Goal: Information Seeking & Learning: Learn about a topic

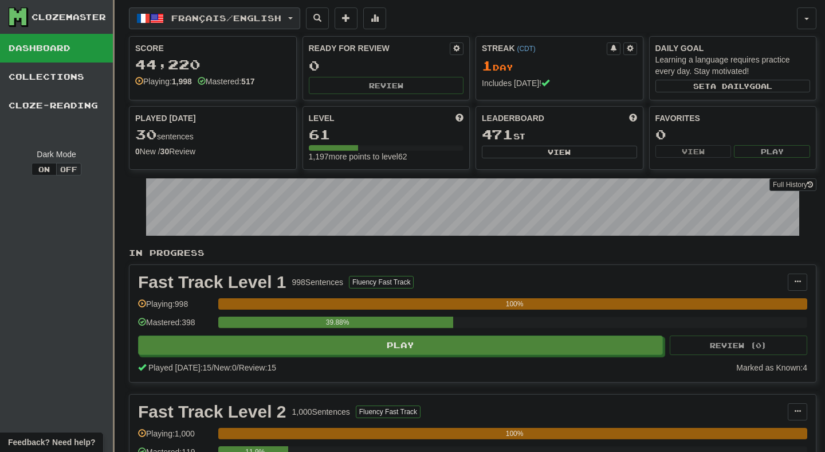
click at [281, 18] on span "Français / English" at bounding box center [226, 18] width 110 height 10
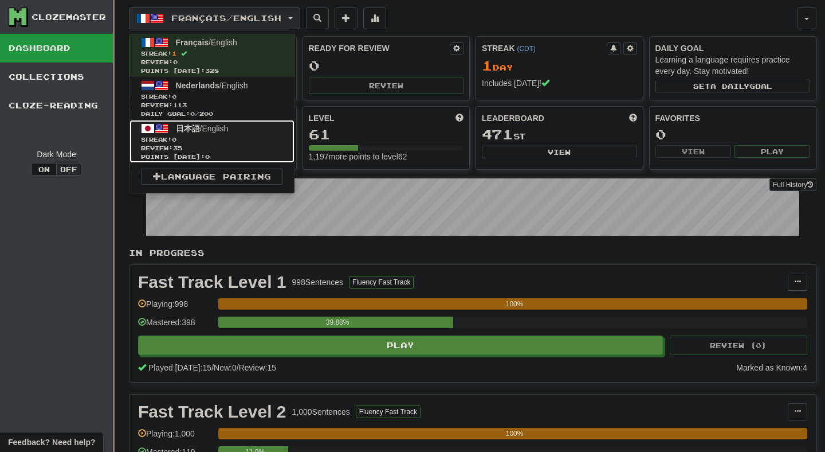
click at [279, 144] on span "Review: 35" at bounding box center [212, 148] width 142 height 9
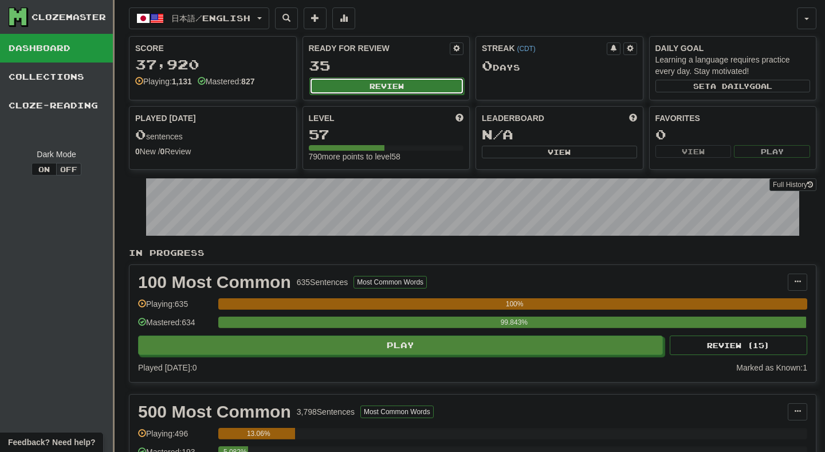
click at [398, 88] on button "Review" at bounding box center [387, 85] width 155 height 17
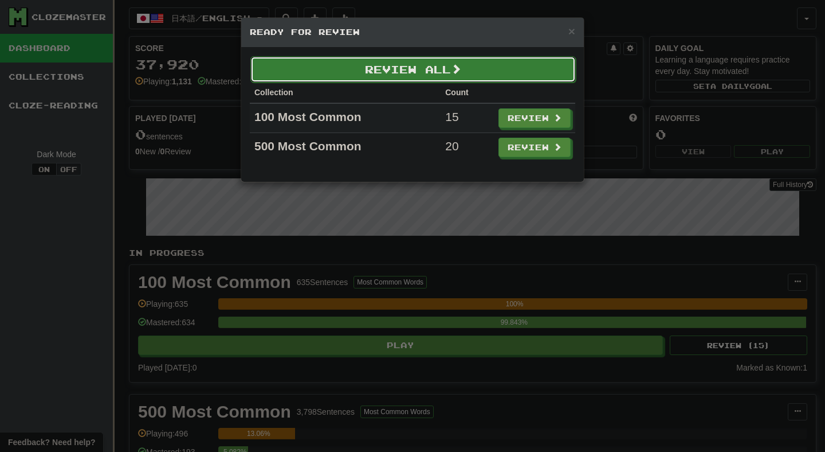
click at [410, 72] on button "Review All" at bounding box center [413, 69] width 326 height 26
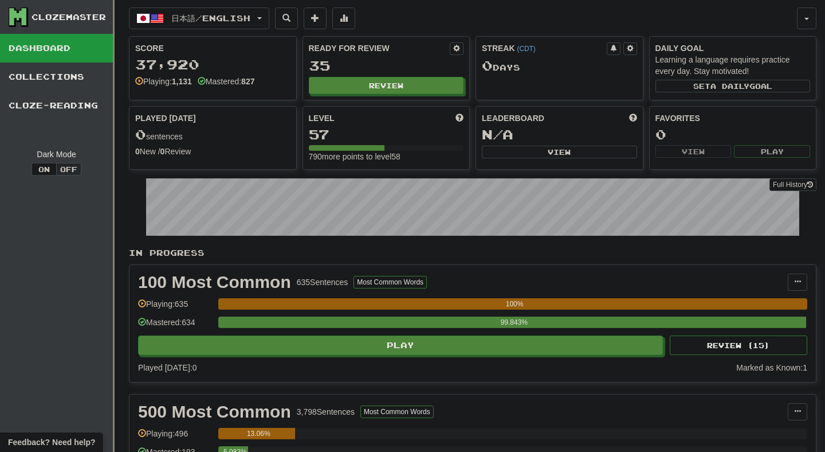
select select "**"
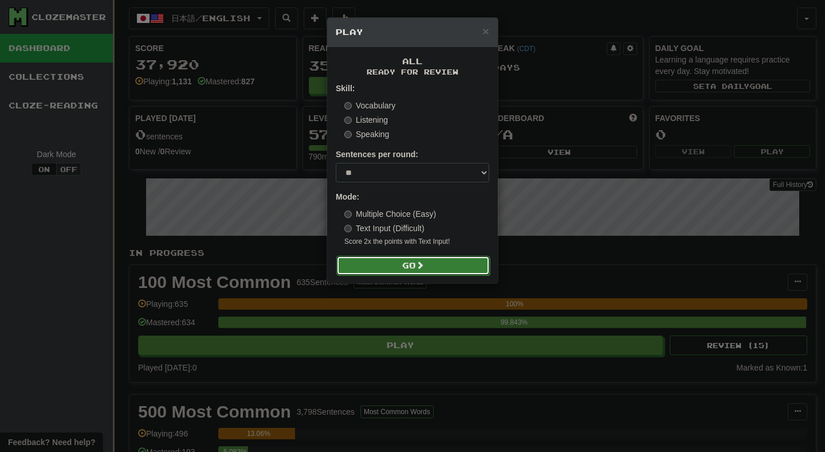
click at [420, 265] on span at bounding box center [420, 265] width 8 height 8
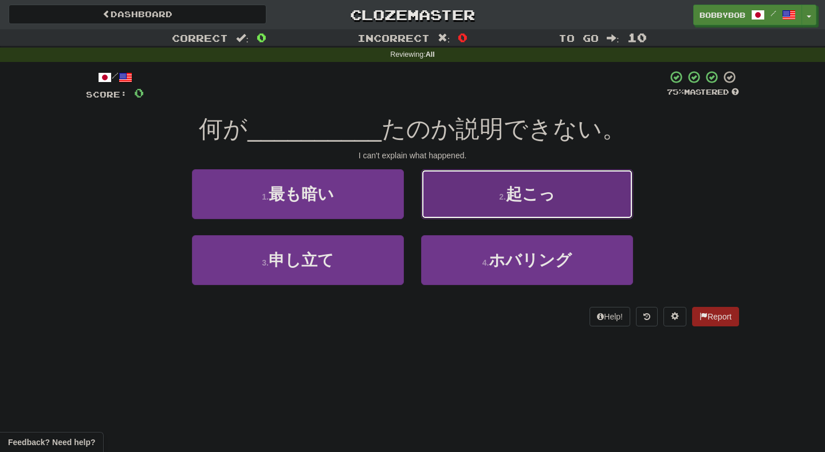
click at [477, 198] on button "2 . 起こっ" at bounding box center [527, 194] width 212 height 50
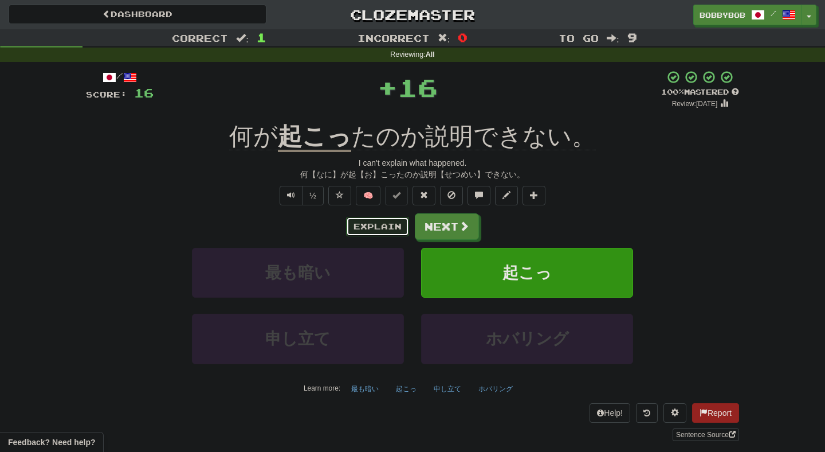
click at [367, 233] on button "Explain" at bounding box center [377, 226] width 63 height 19
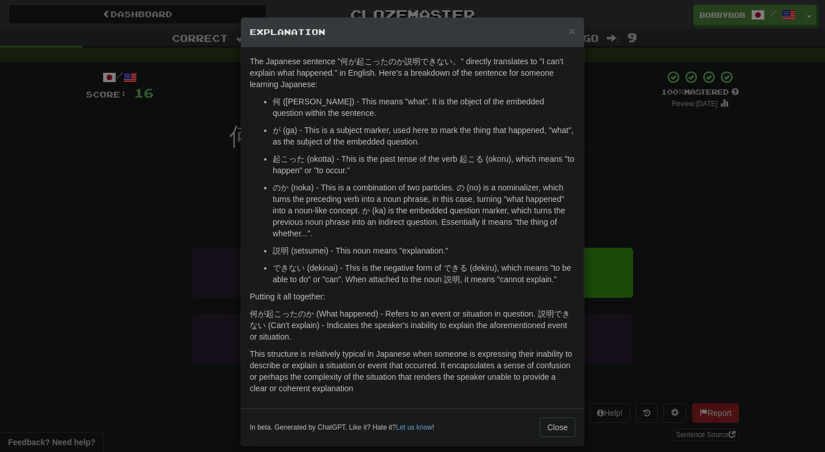
click at [141, 244] on div "× Explanation The Japanese sentence "何が起こったのか説明できない。" directly translates to "I…" at bounding box center [412, 226] width 825 height 452
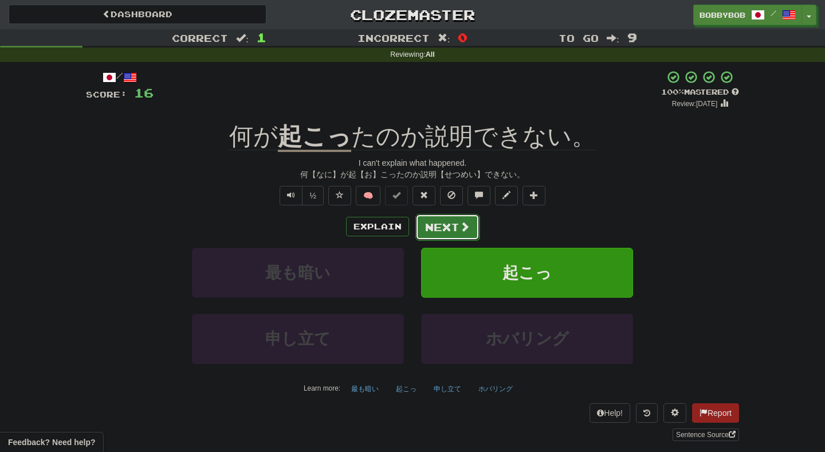
click at [438, 221] on button "Next" at bounding box center [448, 227] width 64 height 26
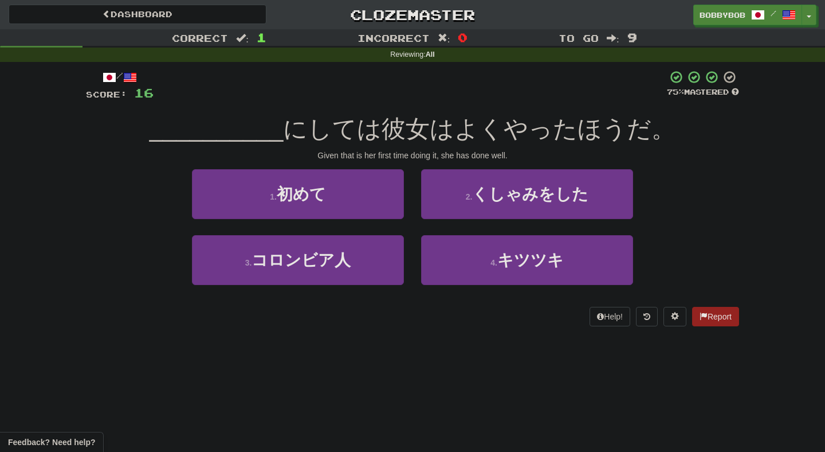
click at [398, 221] on div "1 . 初めて" at bounding box center [297, 202] width 229 height 66
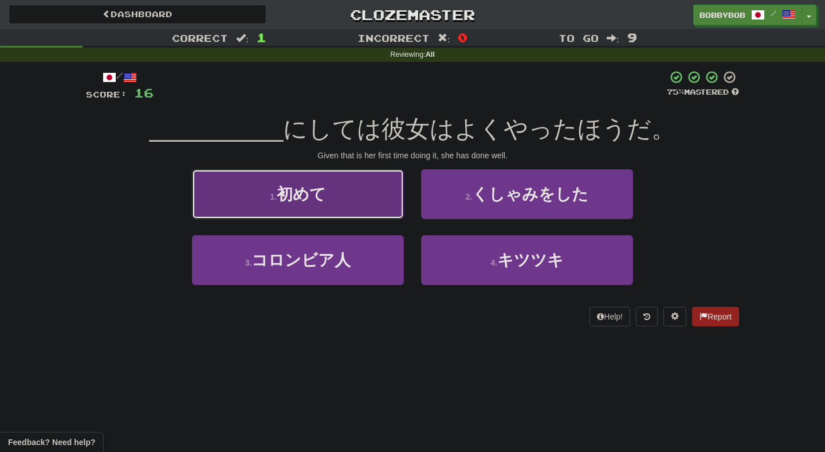
click at [394, 212] on button "1 . 初めて" at bounding box center [298, 194] width 212 height 50
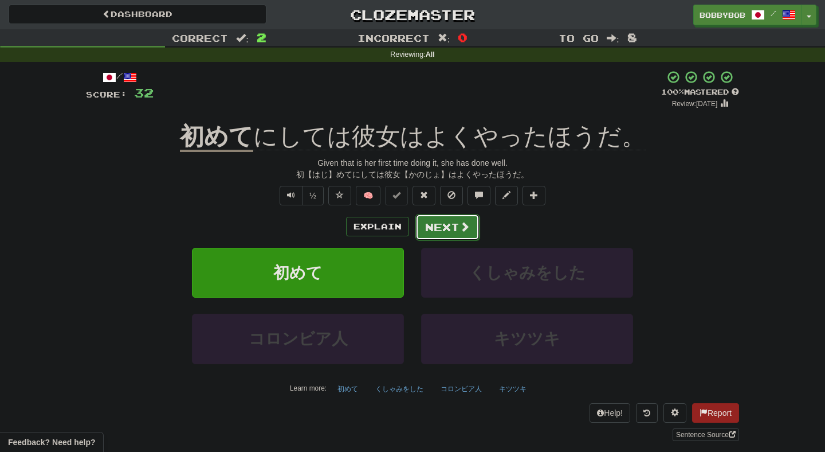
click at [427, 228] on button "Next" at bounding box center [448, 227] width 64 height 26
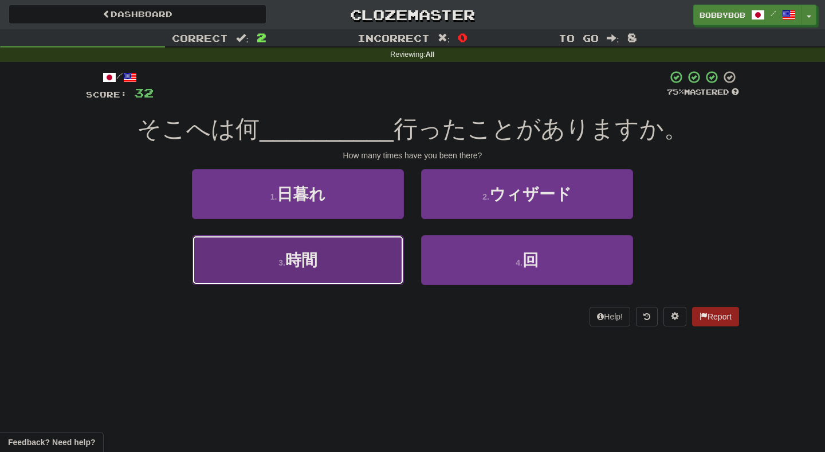
click at [383, 262] on button "3 . 時間" at bounding box center [298, 260] width 212 height 50
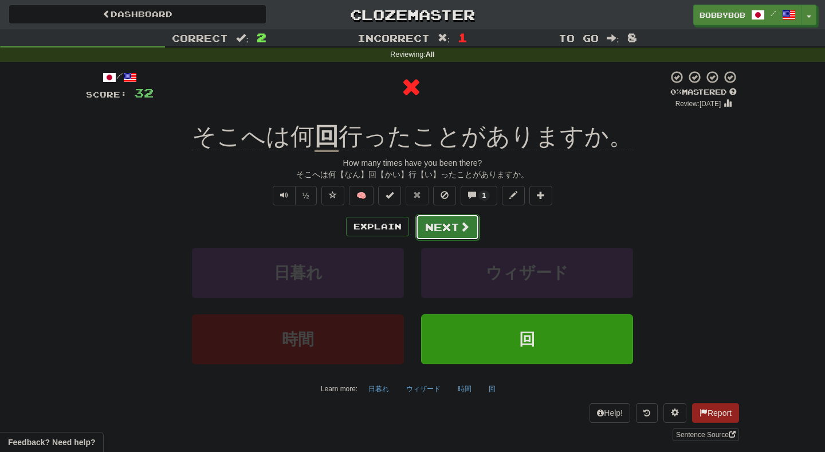
click at [435, 228] on button "Next" at bounding box center [448, 227] width 64 height 26
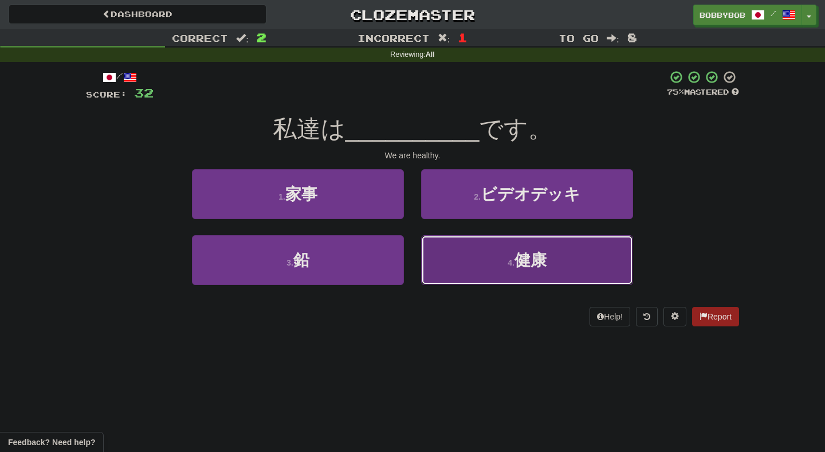
click at [468, 246] on button "4 . 健康" at bounding box center [527, 260] width 212 height 50
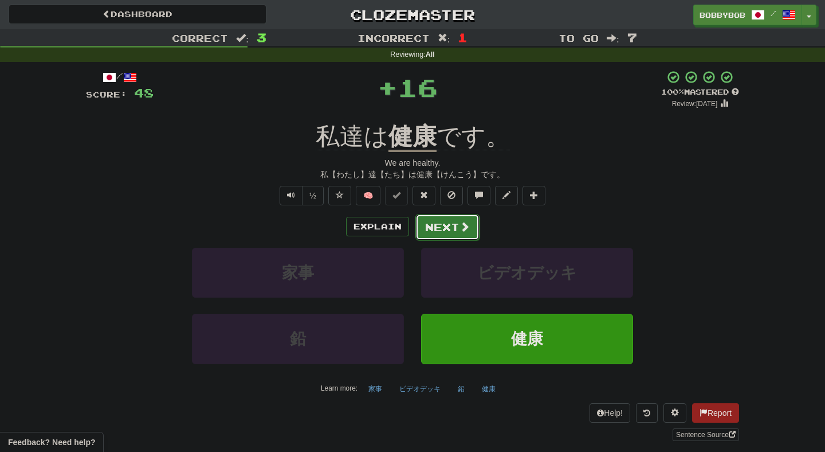
click at [461, 237] on button "Next" at bounding box center [448, 227] width 64 height 26
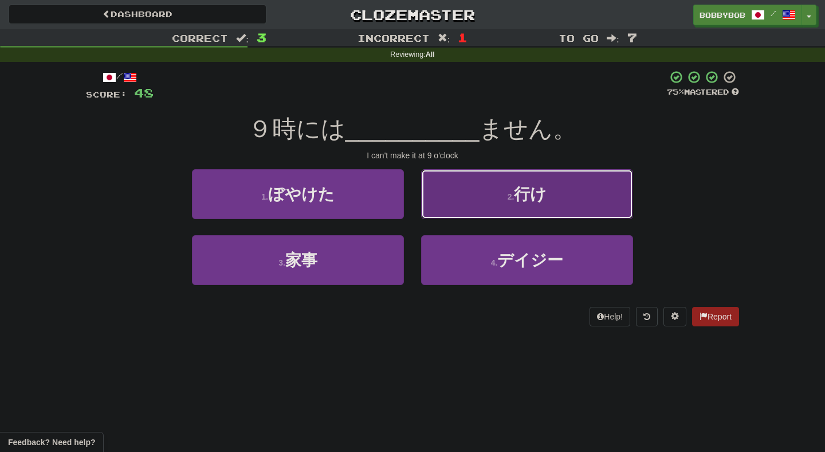
click at [448, 201] on button "2 . 行け" at bounding box center [527, 194] width 212 height 50
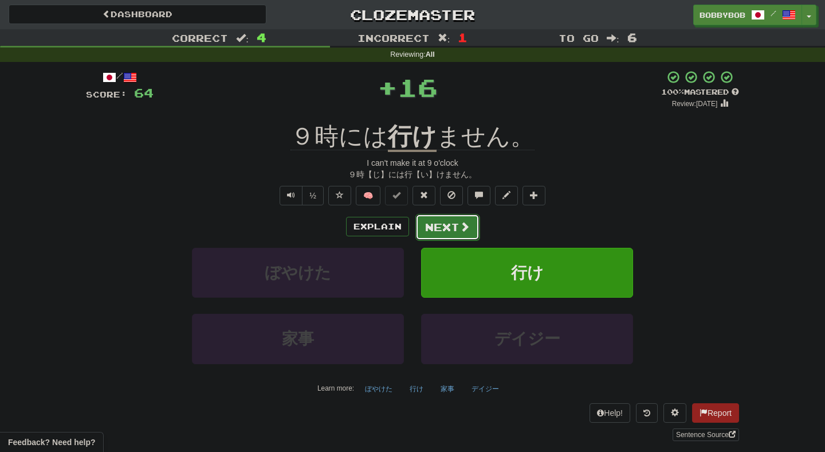
click at [442, 230] on button "Next" at bounding box center [448, 227] width 64 height 26
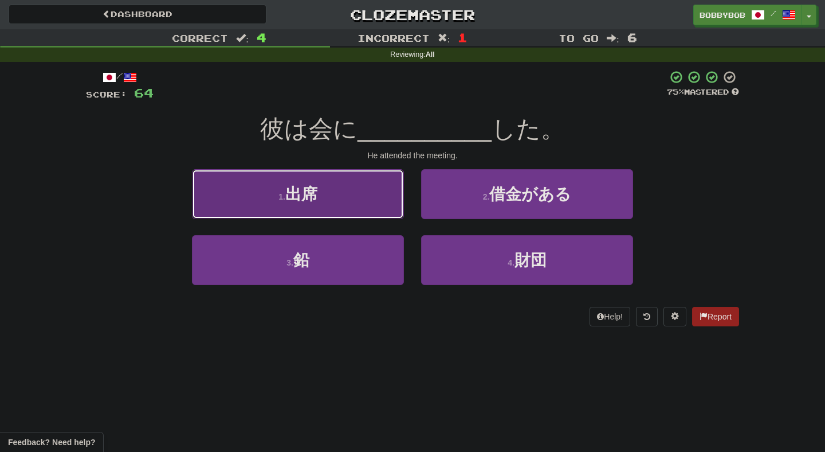
click at [394, 211] on button "1 . 出席" at bounding box center [298, 194] width 212 height 50
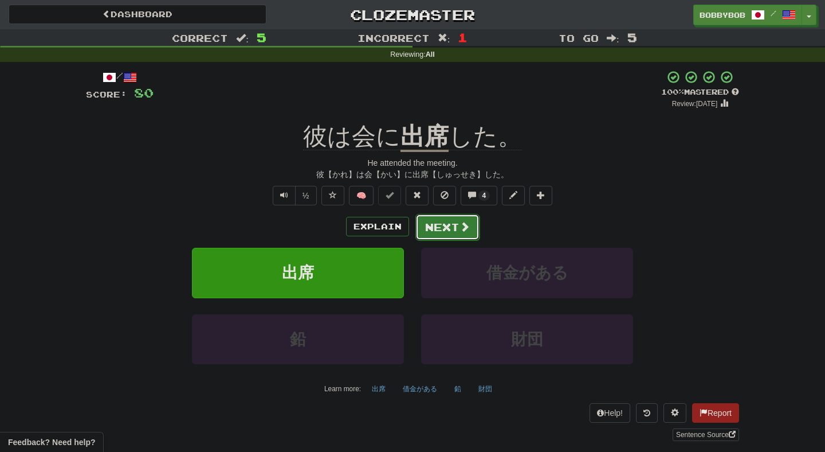
click at [460, 232] on span at bounding box center [465, 226] width 10 height 10
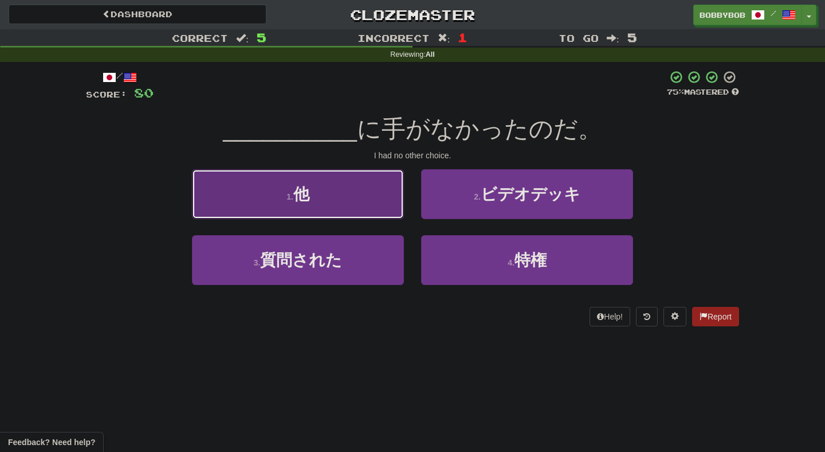
click at [395, 216] on button "1 . 他" at bounding box center [298, 194] width 212 height 50
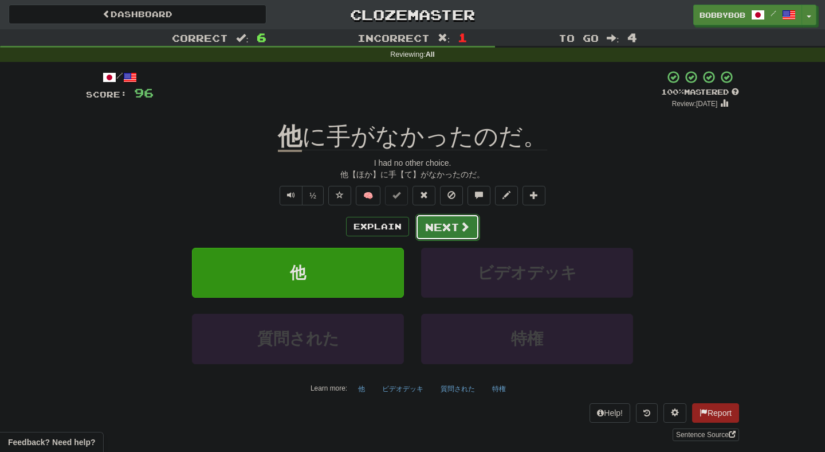
click at [431, 240] on button "Next" at bounding box center [448, 227] width 64 height 26
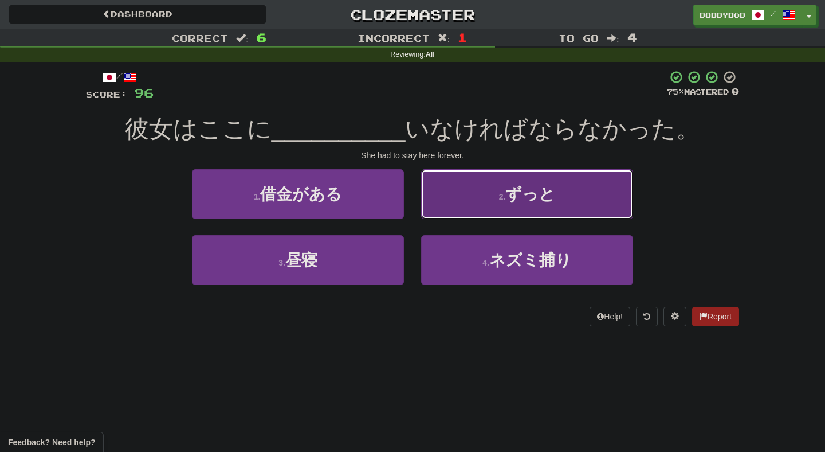
click at [514, 186] on span "ずっと" at bounding box center [531, 194] width 50 height 18
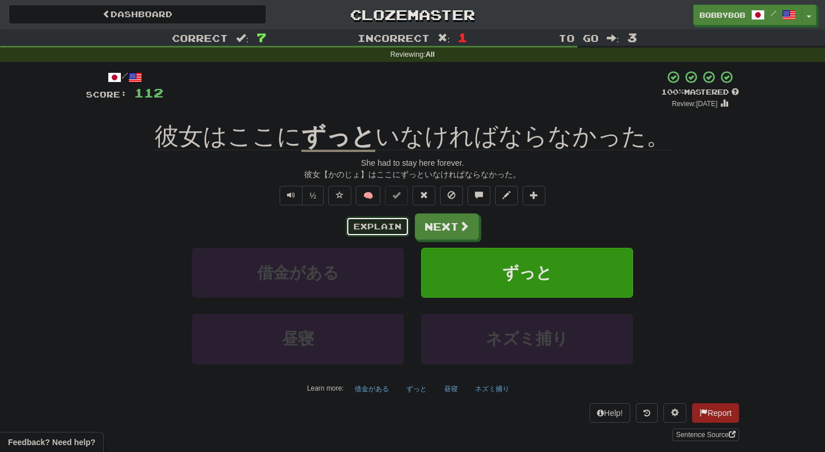
click at [383, 233] on button "Explain" at bounding box center [377, 226] width 63 height 19
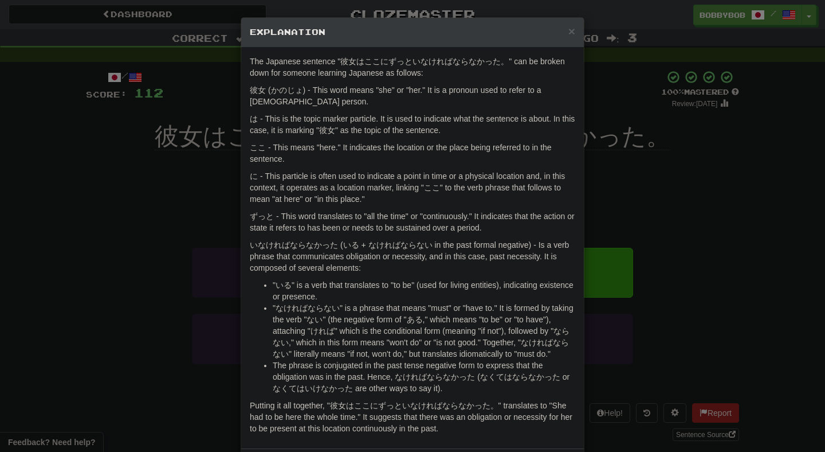
click at [659, 231] on div "× Explanation The Japanese sentence "彼女はここにずっといなければならなかった。" can be broken down …" at bounding box center [412, 226] width 825 height 452
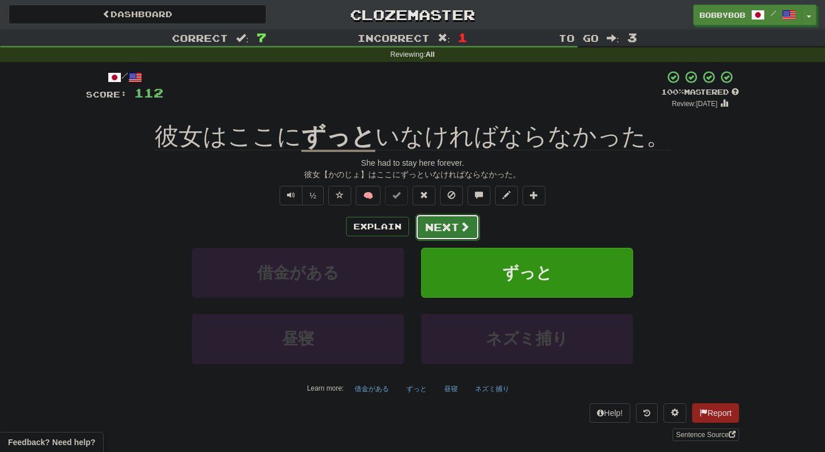
click at [460, 228] on span at bounding box center [465, 226] width 10 height 10
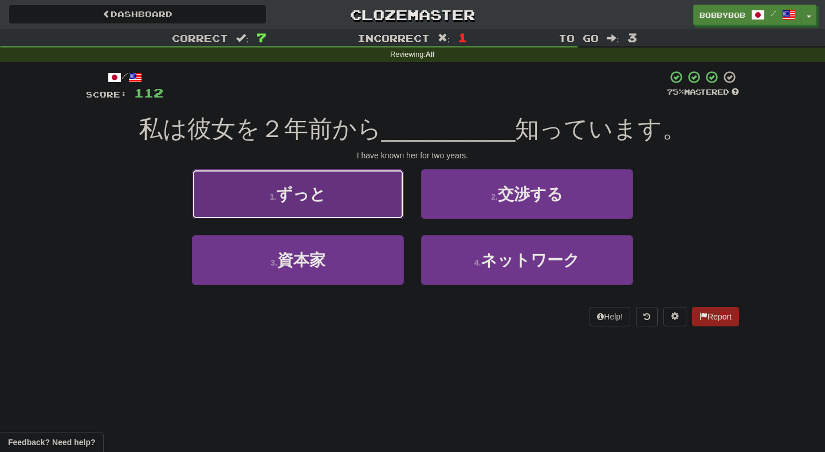
click at [397, 206] on button "1 . ずっと" at bounding box center [298, 194] width 212 height 50
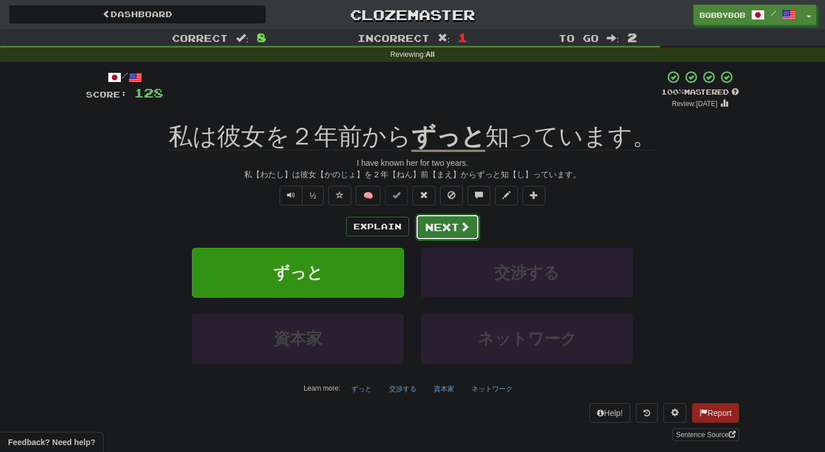
click at [443, 229] on button "Next" at bounding box center [448, 227] width 64 height 26
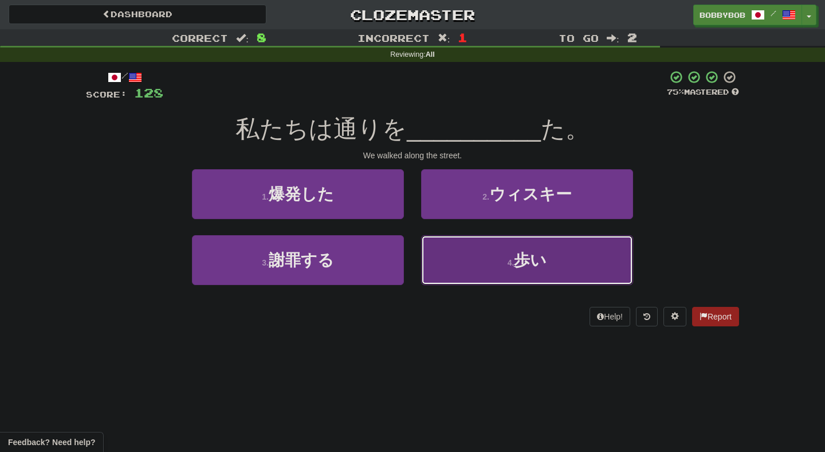
click at [442, 257] on button "4 . 歩い" at bounding box center [527, 260] width 212 height 50
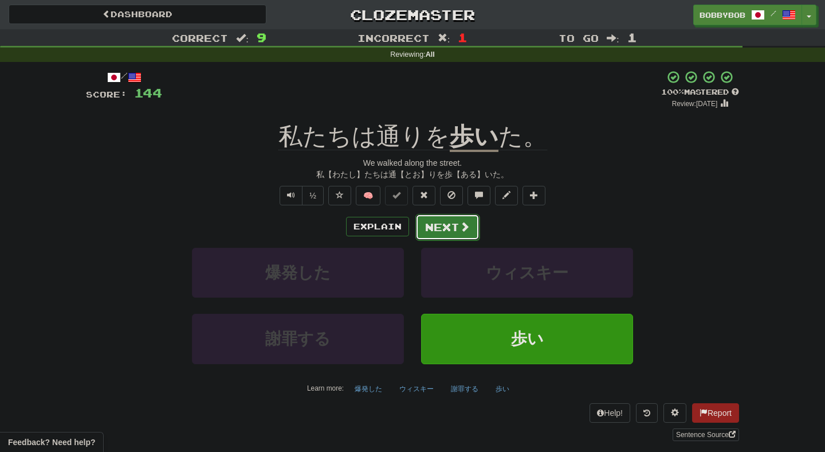
click at [444, 228] on button "Next" at bounding box center [448, 227] width 64 height 26
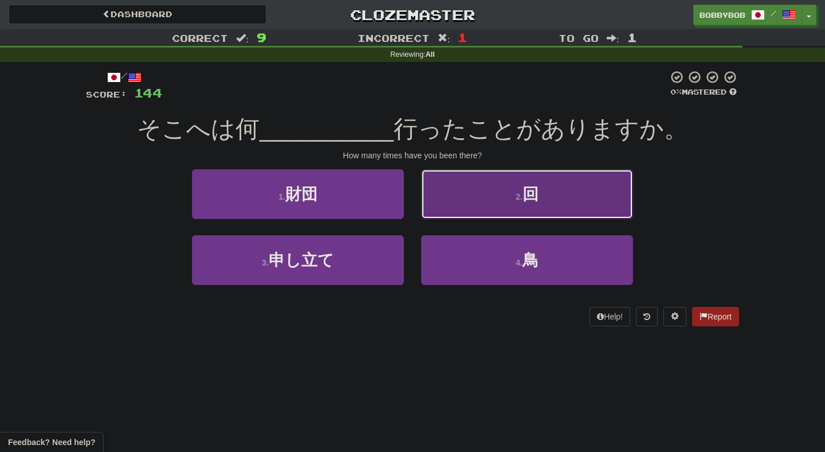
click at [459, 211] on button "2 . 回" at bounding box center [527, 194] width 212 height 50
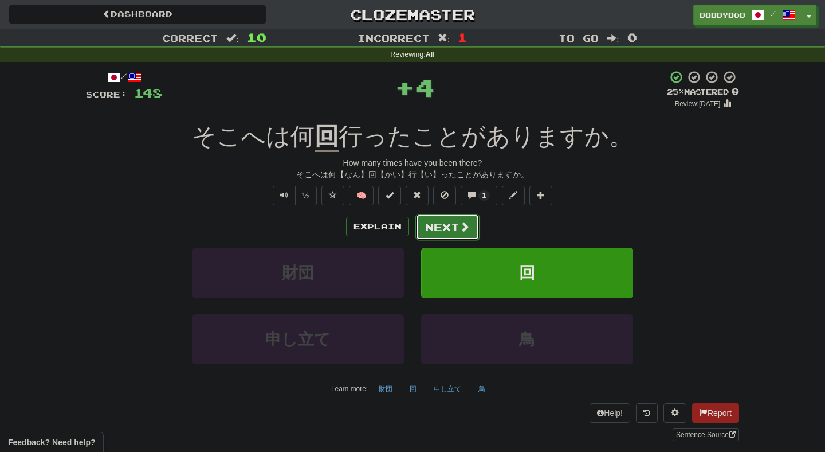
click at [437, 232] on button "Next" at bounding box center [448, 227] width 64 height 26
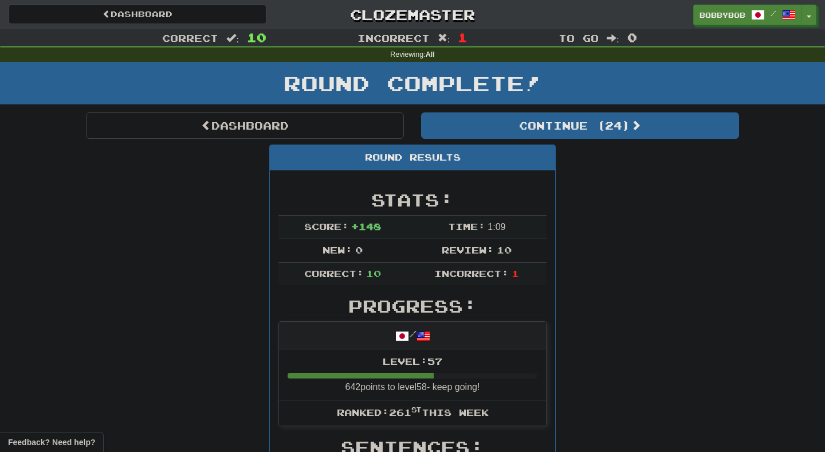
click at [483, 107] on div "Round Complete!" at bounding box center [412, 87] width 825 height 50
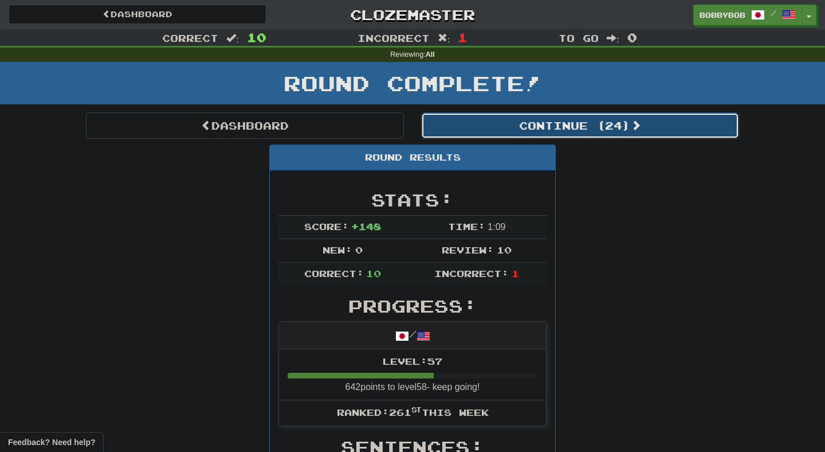
click at [480, 124] on button "Continue ( 24 )" at bounding box center [580, 125] width 318 height 26
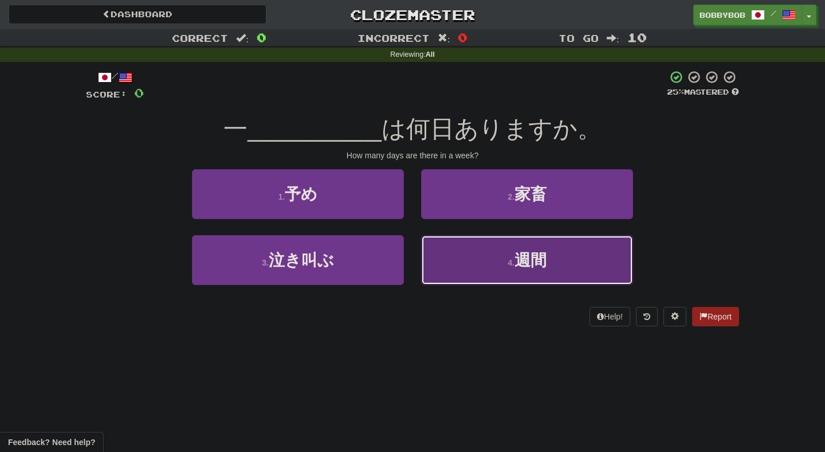
click at [442, 253] on button "4 . 週間" at bounding box center [527, 260] width 212 height 50
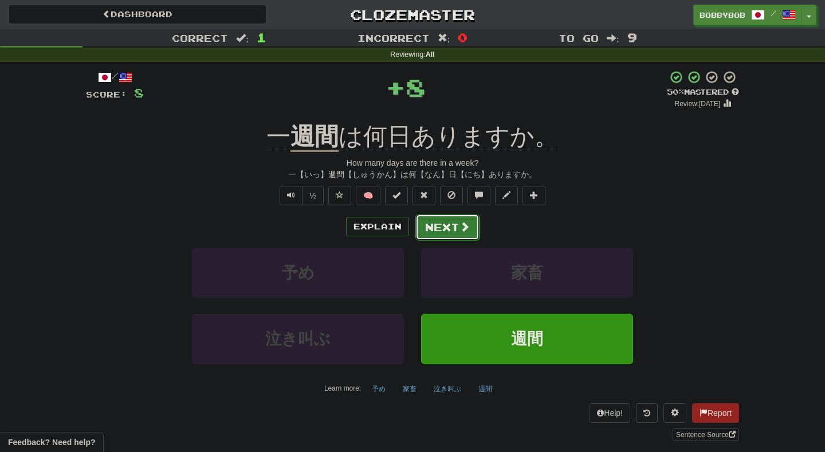
click at [442, 223] on button "Next" at bounding box center [448, 227] width 64 height 26
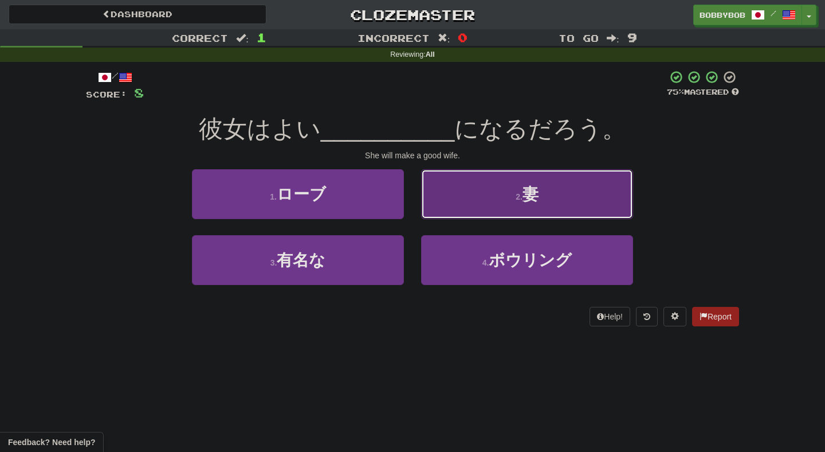
click at [452, 202] on button "2 . 妻" at bounding box center [527, 194] width 212 height 50
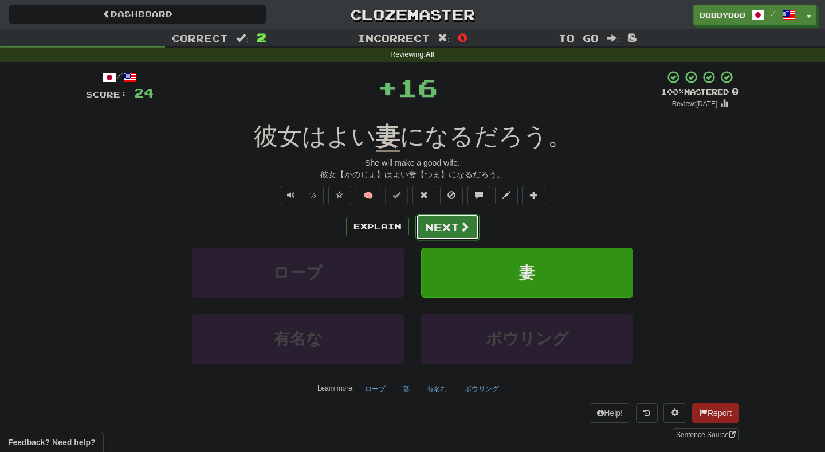
click at [427, 234] on button "Next" at bounding box center [448, 227] width 64 height 26
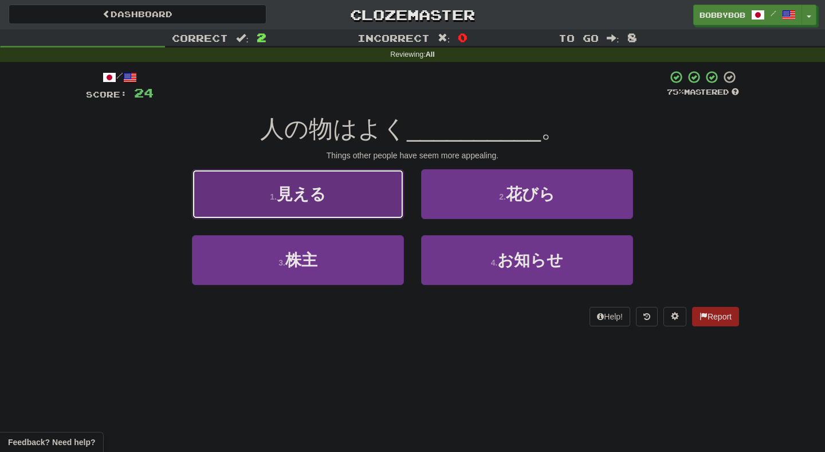
click at [374, 201] on button "1 . 見える" at bounding box center [298, 194] width 212 height 50
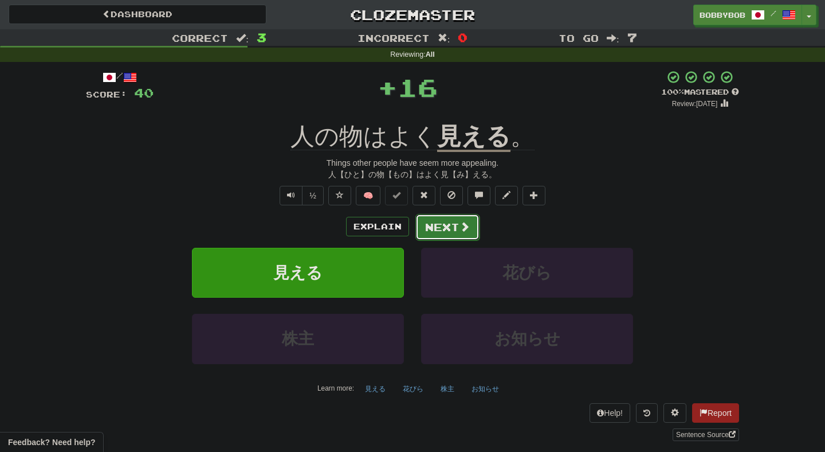
click at [449, 229] on button "Next" at bounding box center [448, 227] width 64 height 26
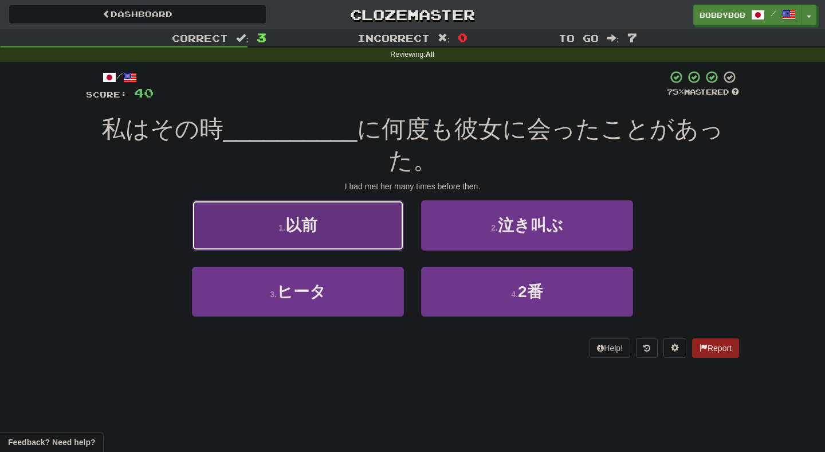
click at [391, 213] on button "1 . 以前" at bounding box center [298, 225] width 212 height 50
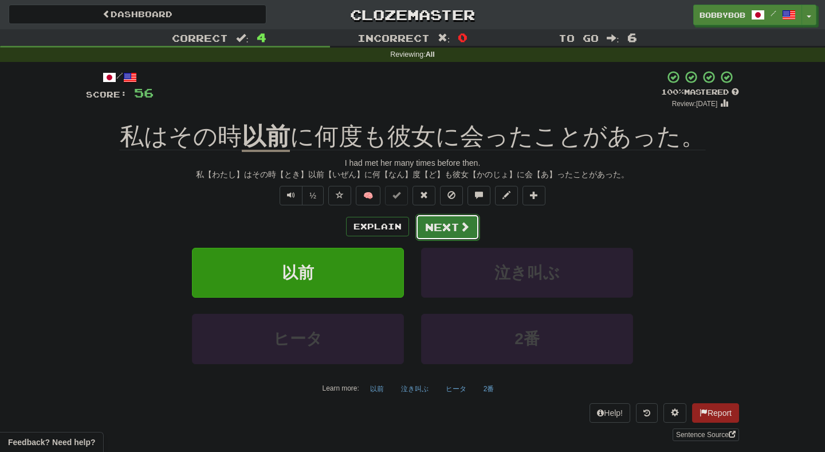
click at [439, 227] on button "Next" at bounding box center [448, 227] width 64 height 26
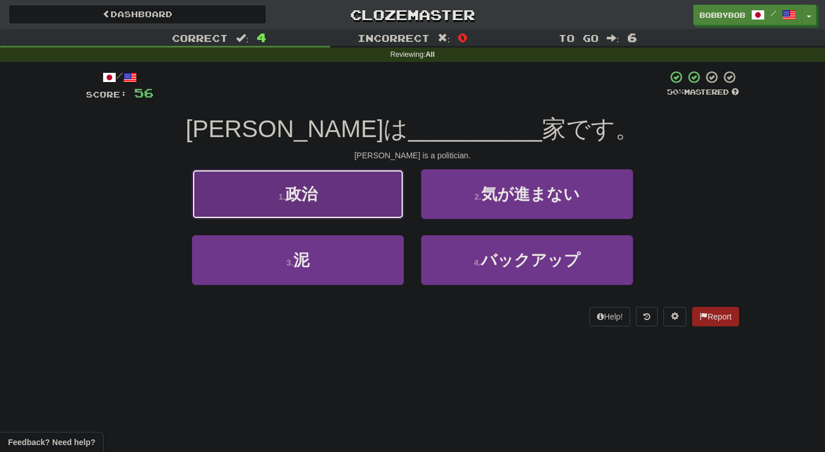
click at [371, 213] on button "1 . 政治" at bounding box center [298, 194] width 212 height 50
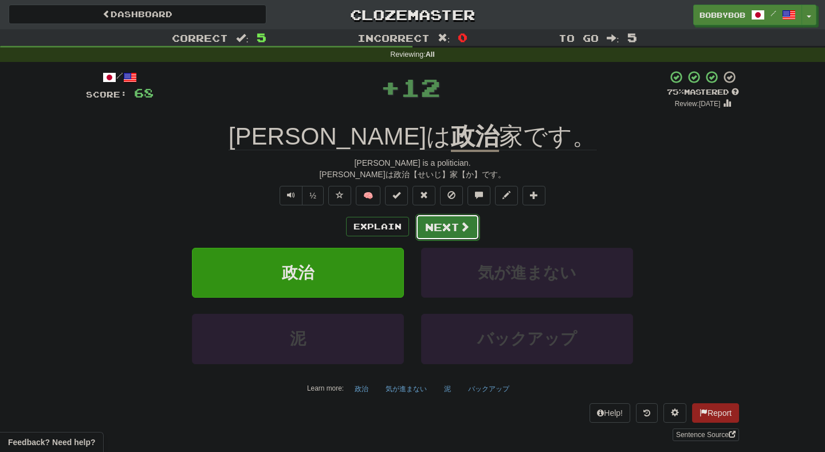
click at [441, 232] on button "Next" at bounding box center [448, 227] width 64 height 26
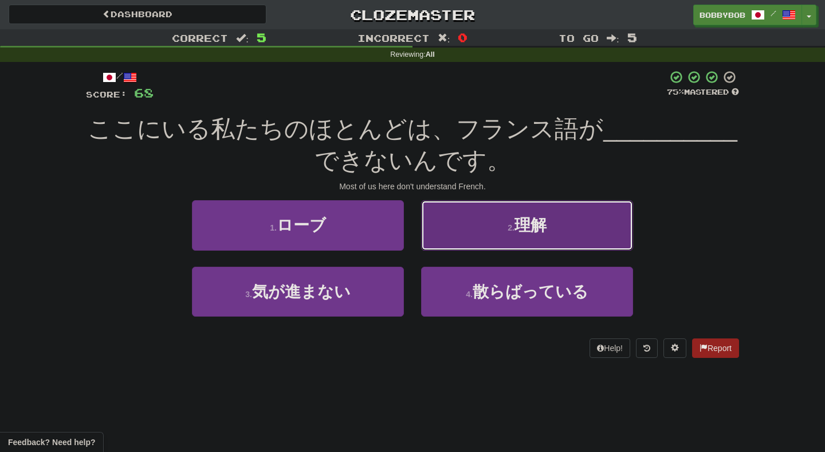
click at [513, 240] on button "2 . 理解" at bounding box center [527, 225] width 212 height 50
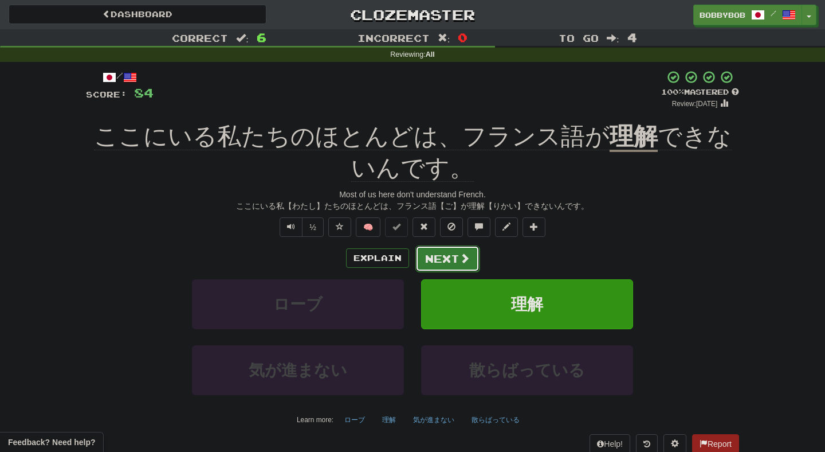
click at [440, 264] on button "Next" at bounding box center [448, 258] width 64 height 26
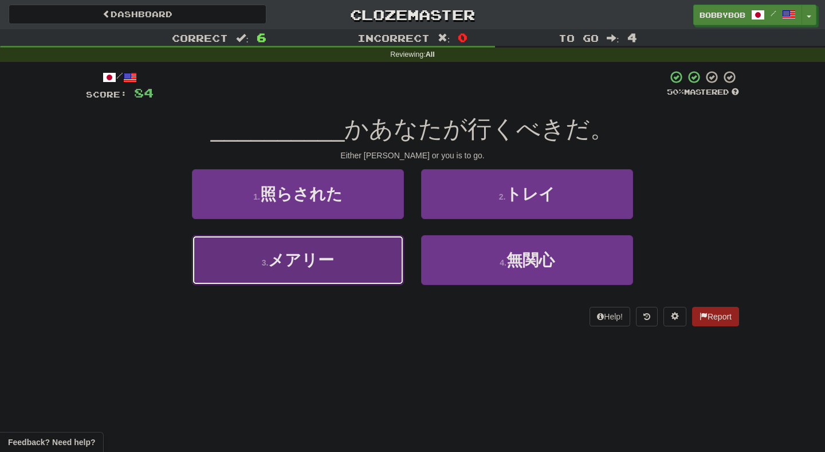
click at [393, 248] on button "3 . メアリー" at bounding box center [298, 260] width 212 height 50
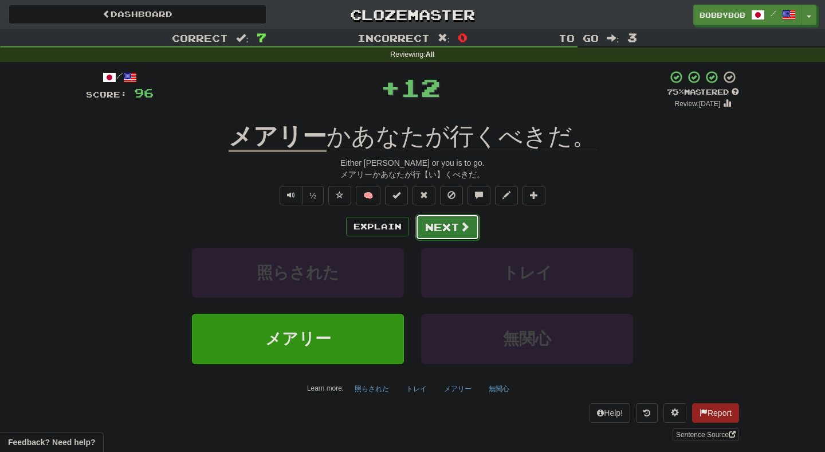
click at [447, 229] on button "Next" at bounding box center [448, 227] width 64 height 26
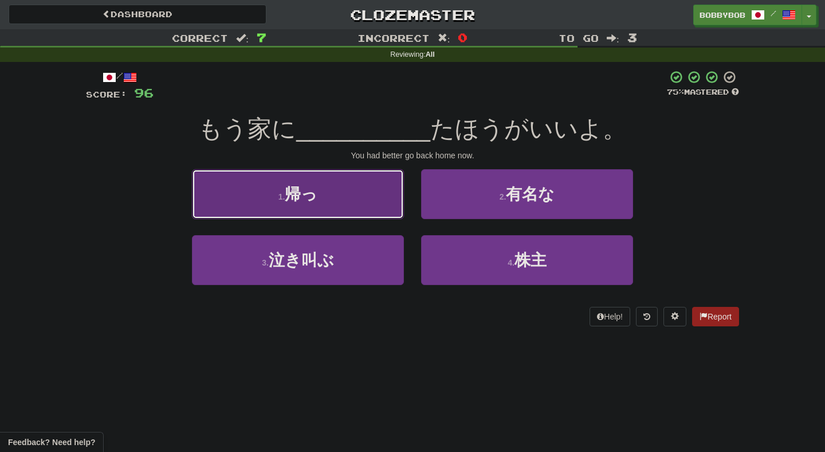
click at [397, 212] on button "1 . 帰っ" at bounding box center [298, 194] width 212 height 50
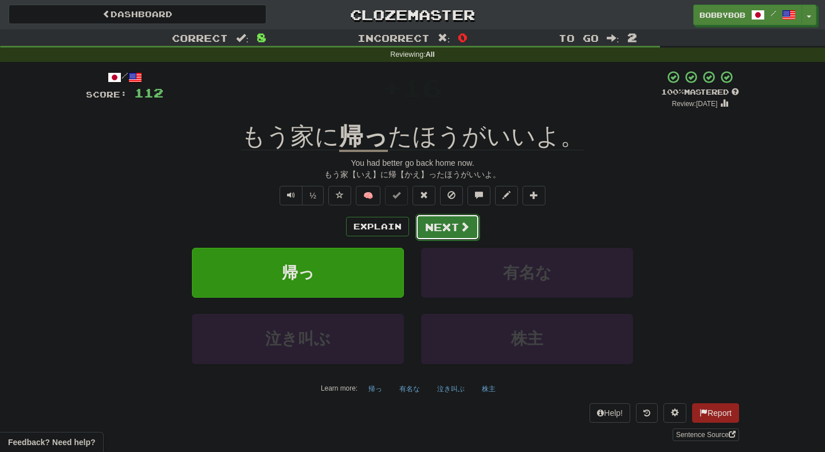
click at [451, 224] on button "Next" at bounding box center [448, 227] width 64 height 26
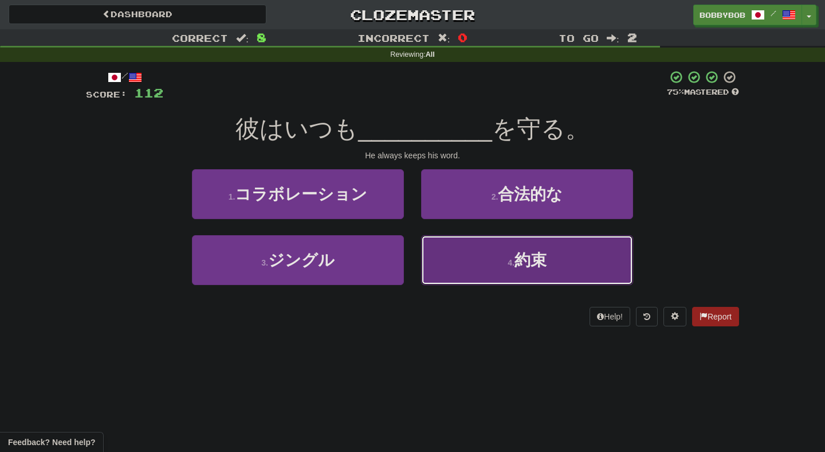
click at [456, 245] on button "4 . 約束" at bounding box center [527, 260] width 212 height 50
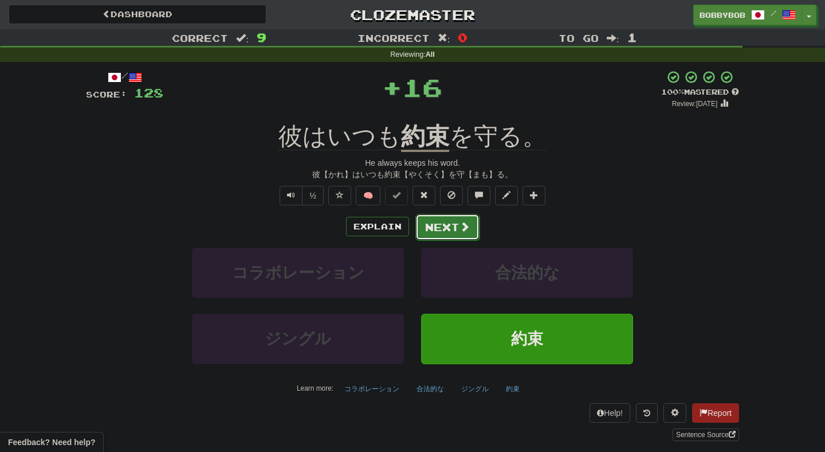
click at [453, 226] on button "Next" at bounding box center [448, 227] width 64 height 26
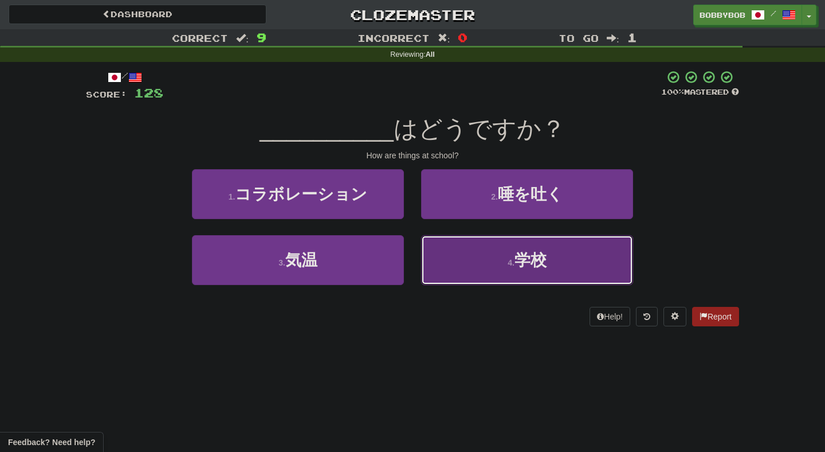
click at [435, 255] on button "4 . 学校" at bounding box center [527, 260] width 212 height 50
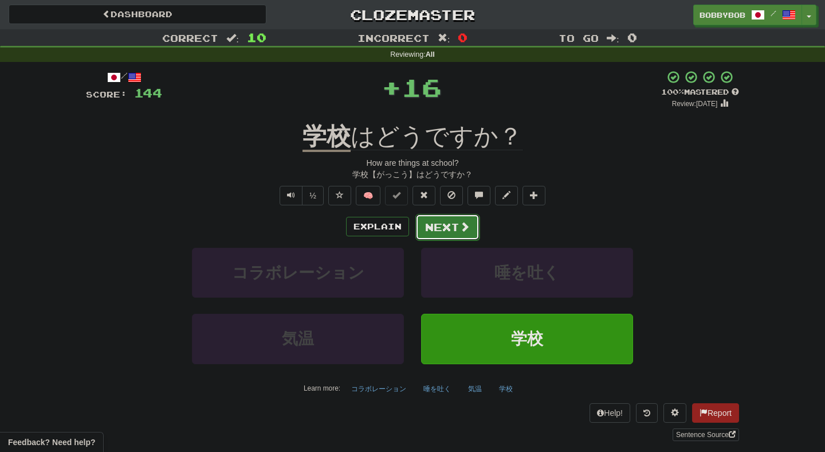
click at [432, 232] on button "Next" at bounding box center [448, 227] width 64 height 26
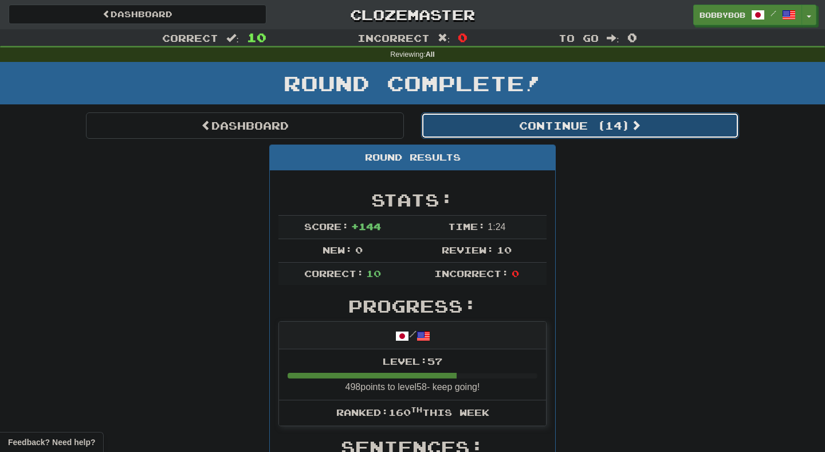
click at [479, 136] on button "Continue ( 14 )" at bounding box center [580, 125] width 318 height 26
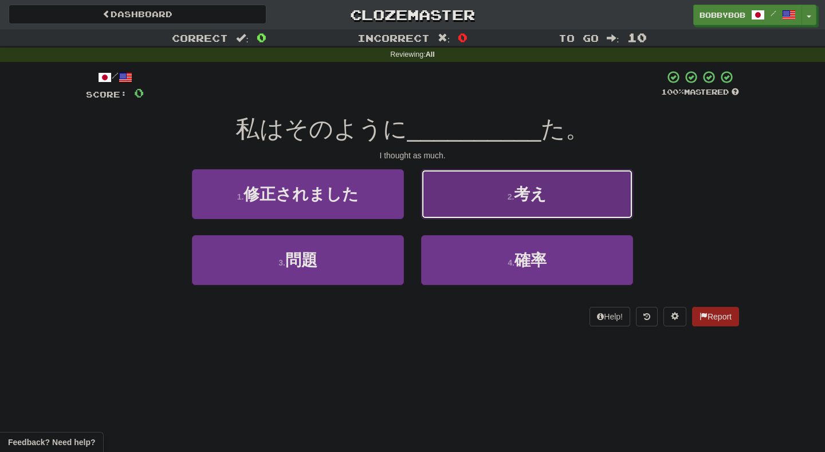
click at [448, 212] on button "2 . 考え" at bounding box center [527, 194] width 212 height 50
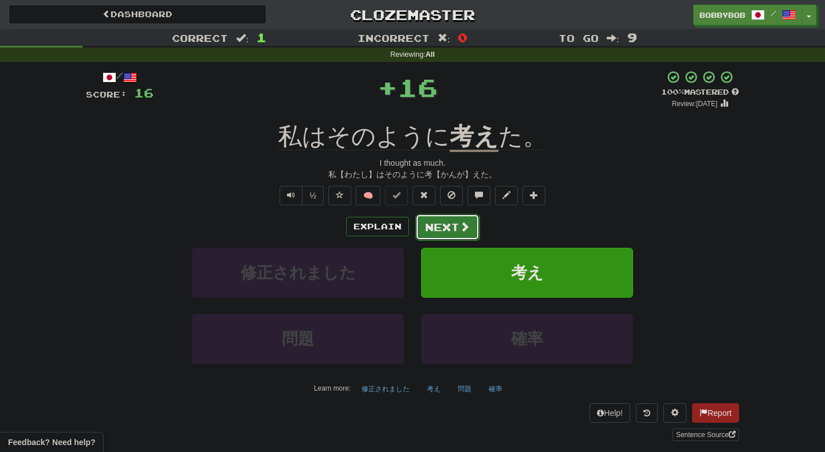
click at [440, 229] on button "Next" at bounding box center [448, 227] width 64 height 26
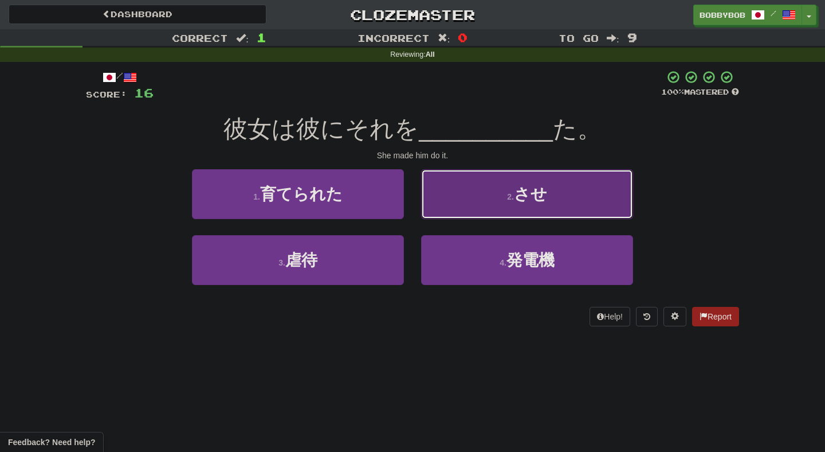
click at [447, 212] on button "2 . させ" at bounding box center [527, 194] width 212 height 50
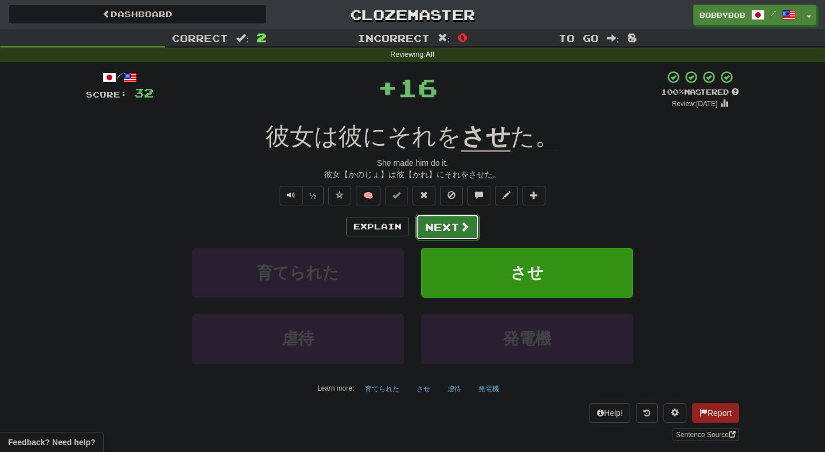
click at [441, 232] on button "Next" at bounding box center [448, 227] width 64 height 26
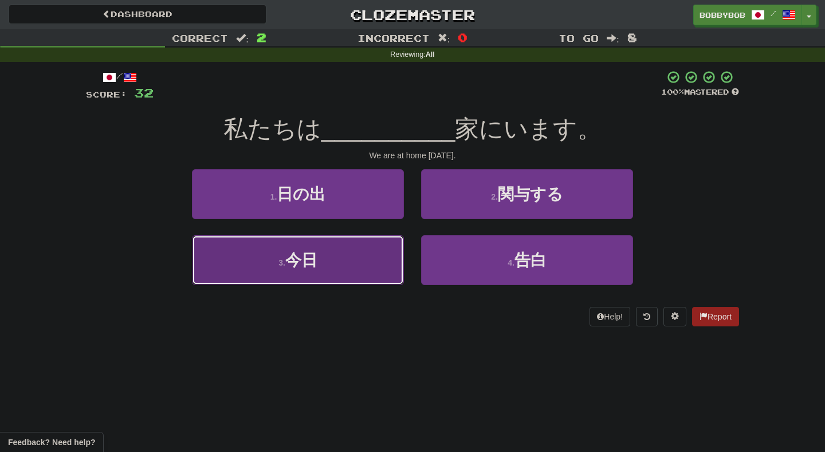
click at [388, 252] on button "3 . 今日" at bounding box center [298, 260] width 212 height 50
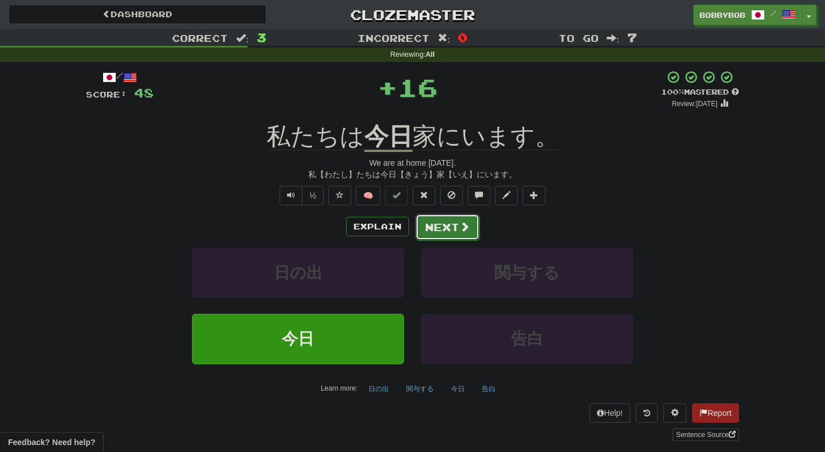
click at [433, 226] on button "Next" at bounding box center [448, 227] width 64 height 26
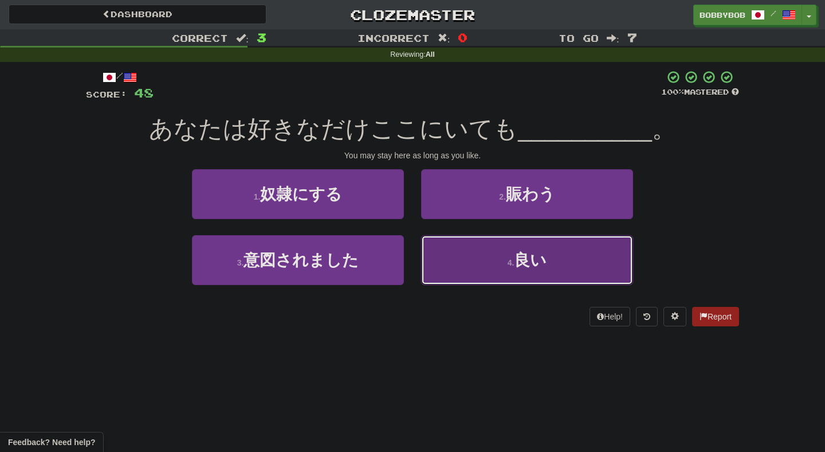
click at [430, 258] on button "4 . 良い" at bounding box center [527, 260] width 212 height 50
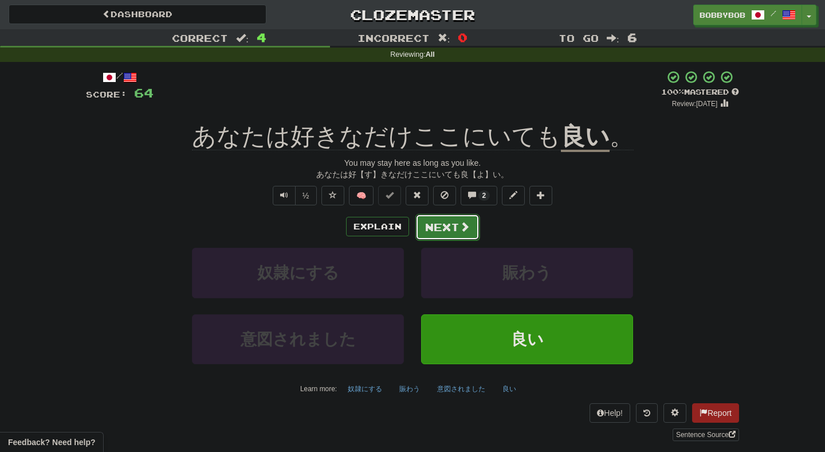
click at [436, 224] on button "Next" at bounding box center [448, 227] width 64 height 26
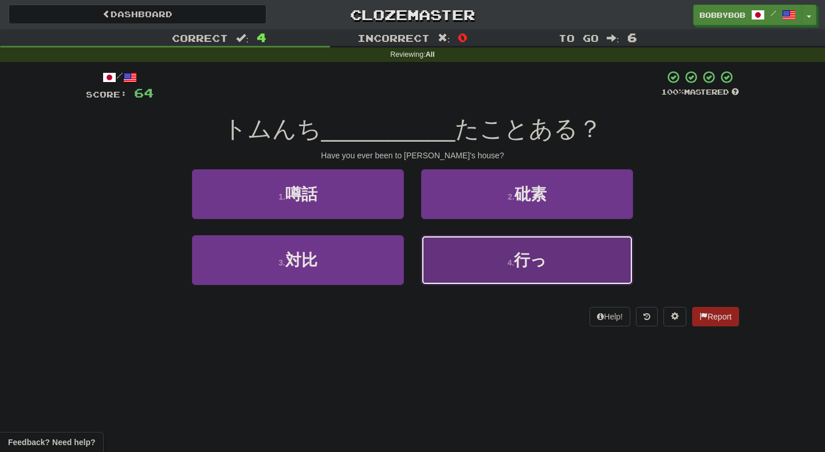
click at [428, 249] on button "4 . 行っ" at bounding box center [527, 260] width 212 height 50
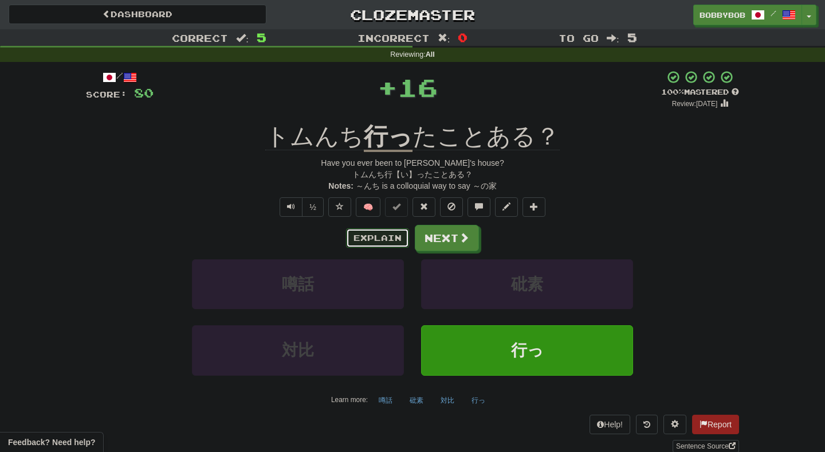
click at [389, 243] on button "Explain" at bounding box center [377, 237] width 63 height 19
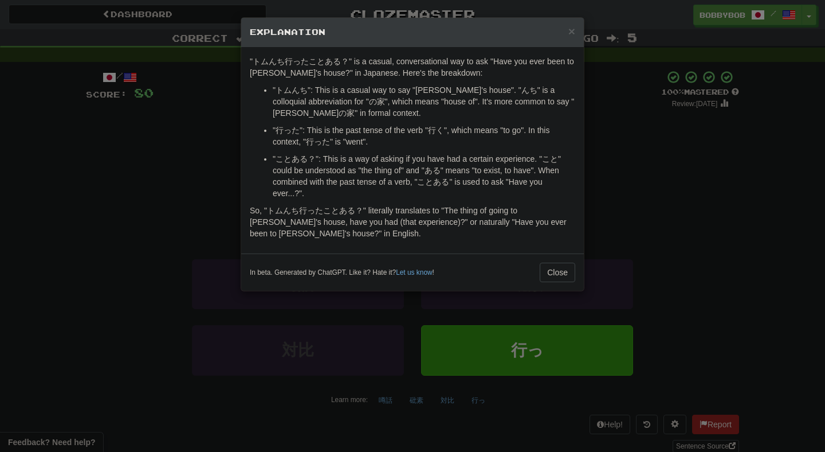
click at [606, 132] on div "× Explanation "トムんち行ったことある？" is a casual, conversational way to ask "Have you e…" at bounding box center [412, 226] width 825 height 452
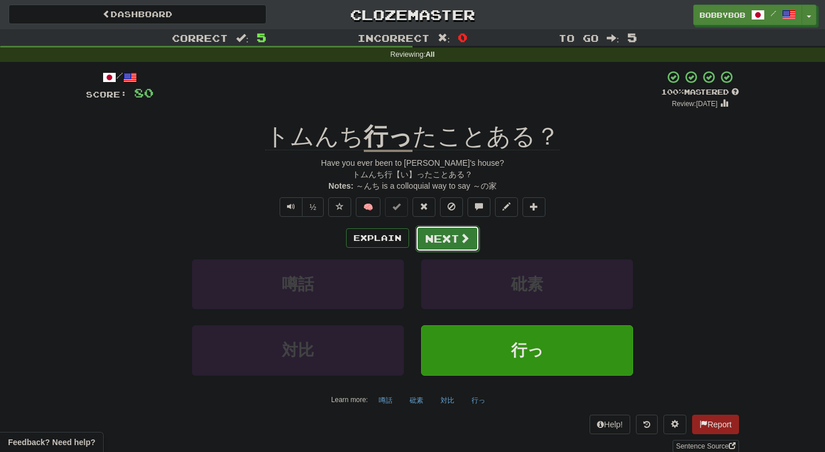
click at [427, 237] on button "Next" at bounding box center [448, 238] width 64 height 26
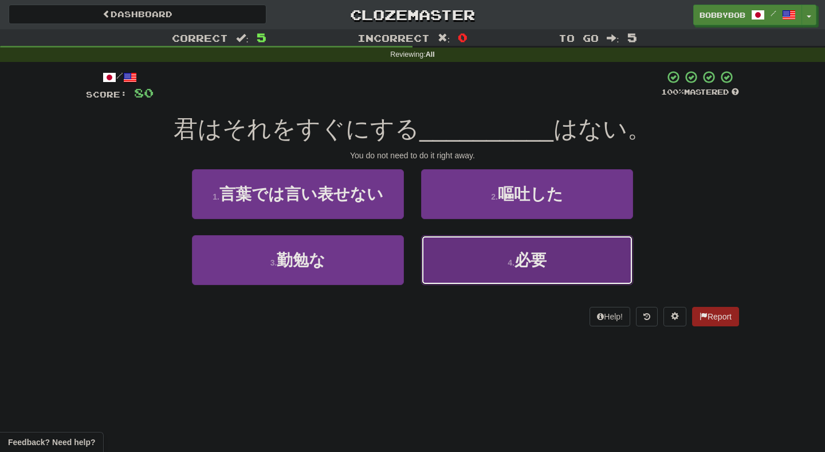
click at [439, 247] on button "4 . 必要" at bounding box center [527, 260] width 212 height 50
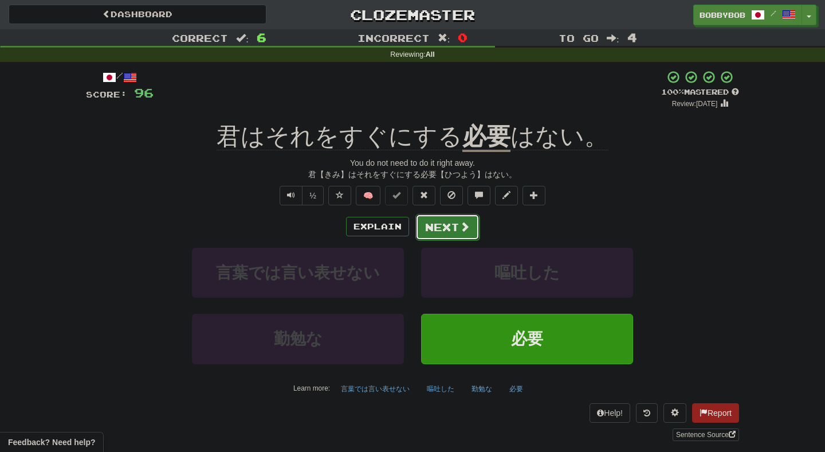
click at [440, 233] on button "Next" at bounding box center [448, 227] width 64 height 26
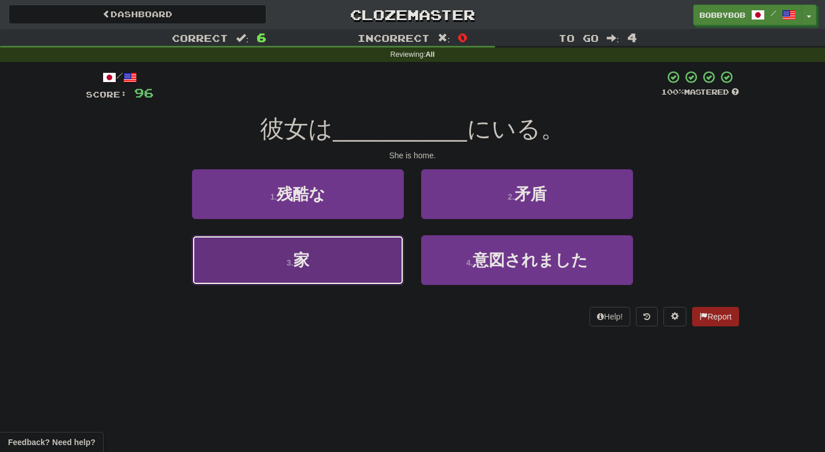
click at [382, 252] on button "3 . 家" at bounding box center [298, 260] width 212 height 50
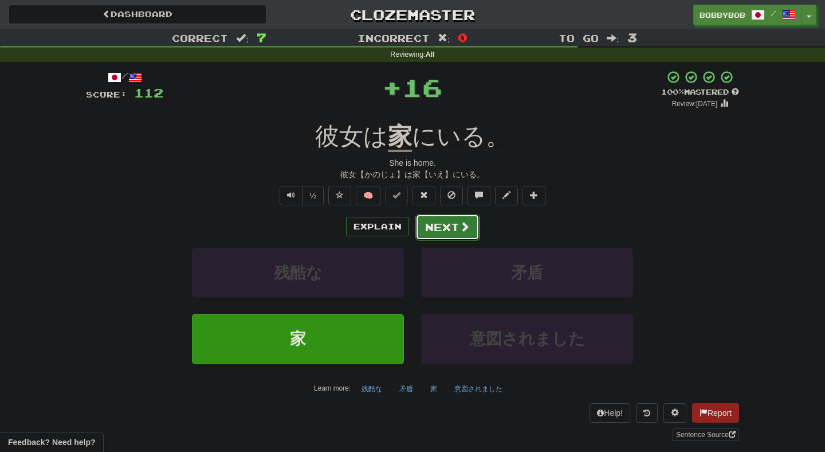
click at [444, 227] on button "Next" at bounding box center [448, 227] width 64 height 26
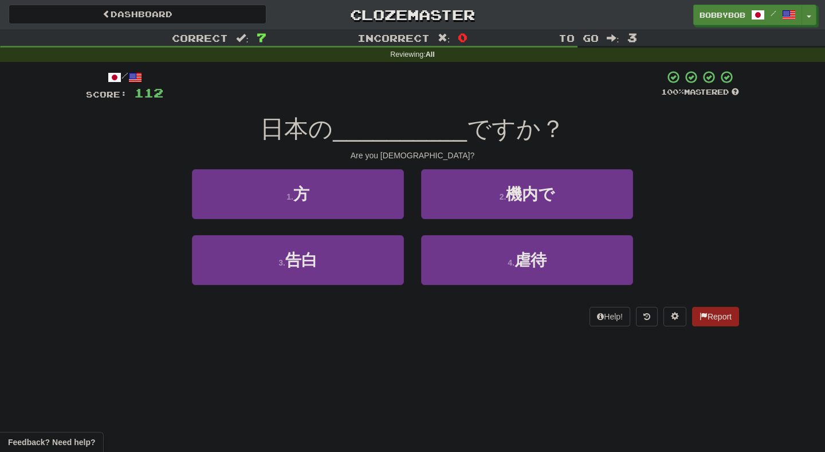
click at [367, 220] on div "1 . 方" at bounding box center [297, 202] width 229 height 66
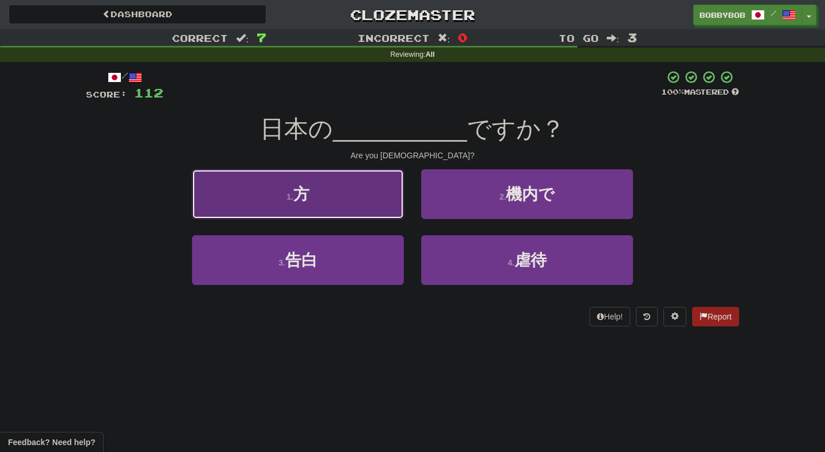
click at [372, 202] on button "1 . 方" at bounding box center [298, 194] width 212 height 50
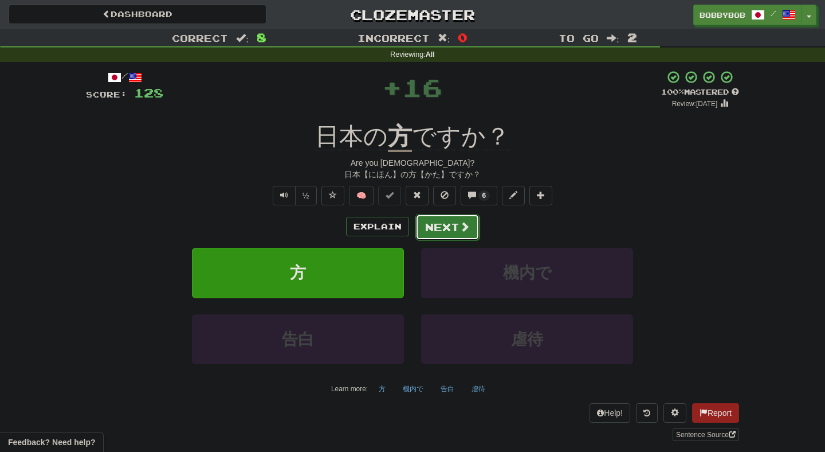
click at [440, 229] on button "Next" at bounding box center [448, 227] width 64 height 26
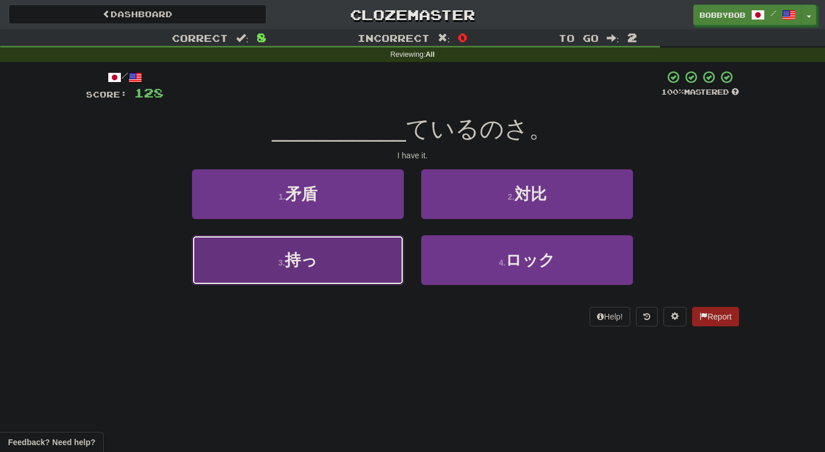
click at [387, 264] on button "3 . 持っ" at bounding box center [298, 260] width 212 height 50
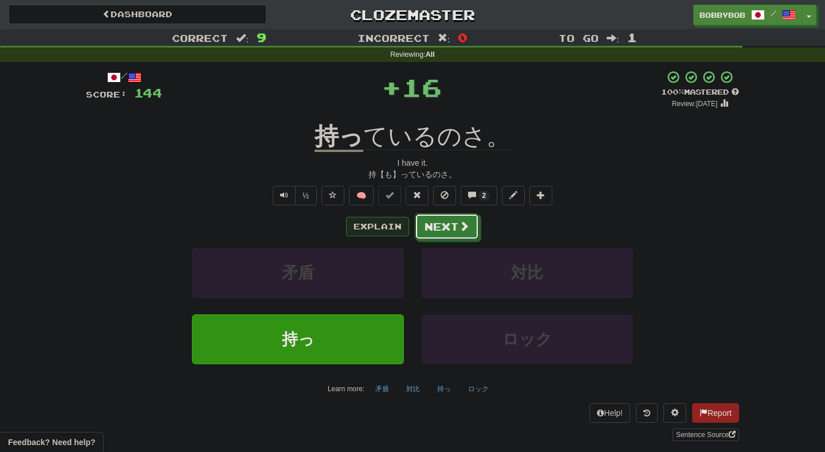
drag, startPoint x: 438, startPoint y: 225, endPoint x: 392, endPoint y: 223, distance: 45.9
click at [392, 223] on div "Explain Next" at bounding box center [412, 226] width 653 height 26
click at [392, 223] on button "Explain" at bounding box center [377, 226] width 63 height 19
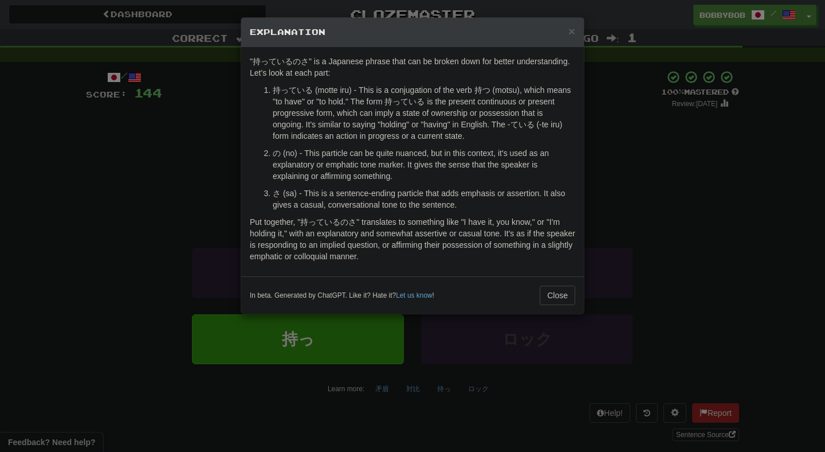
click at [630, 220] on div "× Explanation "持っているのさ" is a Japanese phrase that can be broken down for better…" at bounding box center [412, 226] width 825 height 452
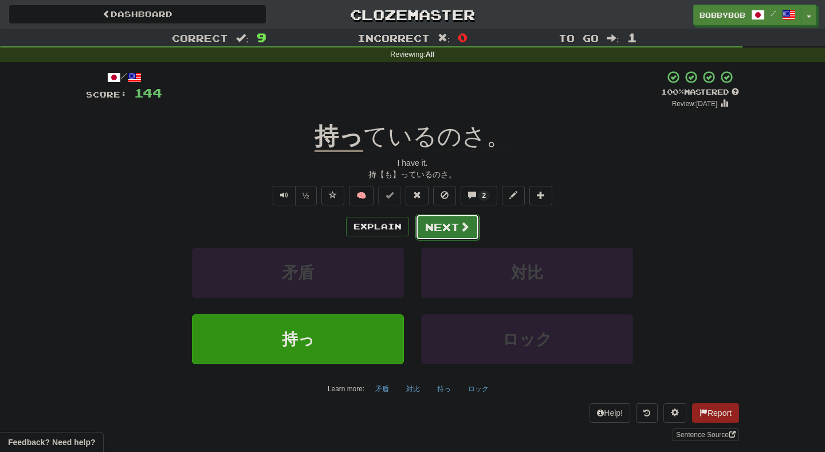
click at [437, 222] on button "Next" at bounding box center [448, 227] width 64 height 26
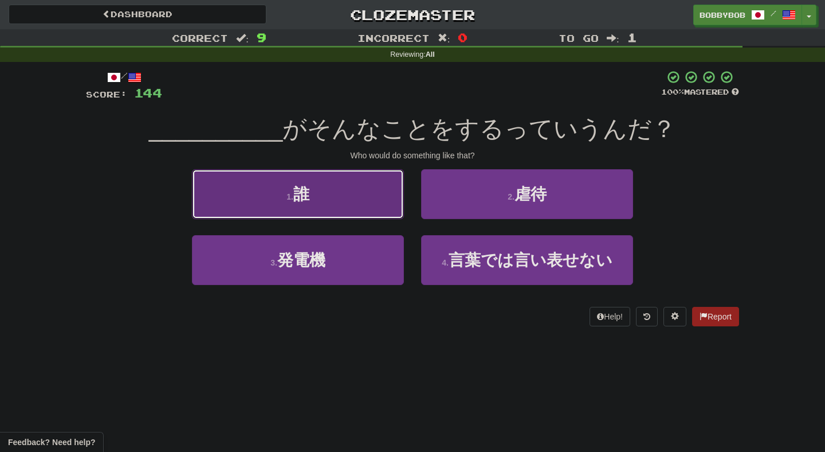
click at [379, 199] on button "1 . 誰" at bounding box center [298, 194] width 212 height 50
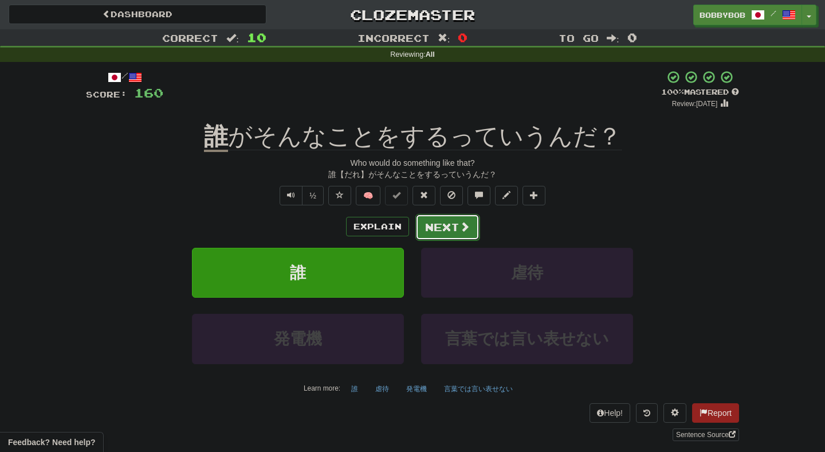
click at [439, 229] on button "Next" at bounding box center [448, 227] width 64 height 26
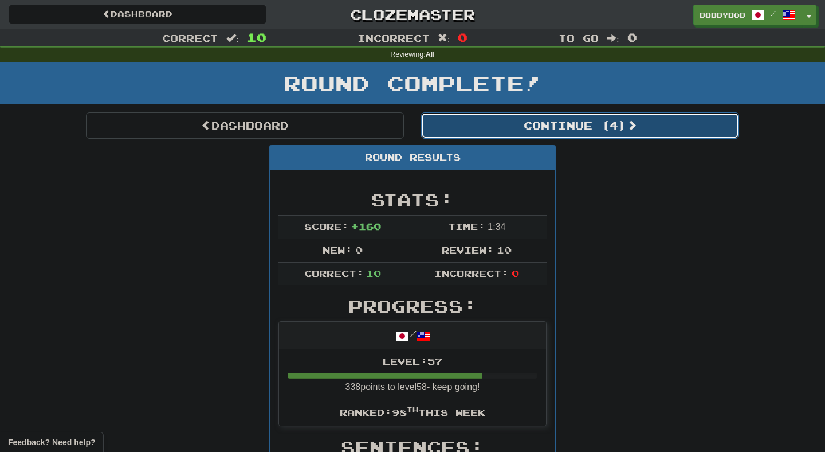
click at [463, 134] on button "Continue ( 4 )" at bounding box center [580, 125] width 318 height 26
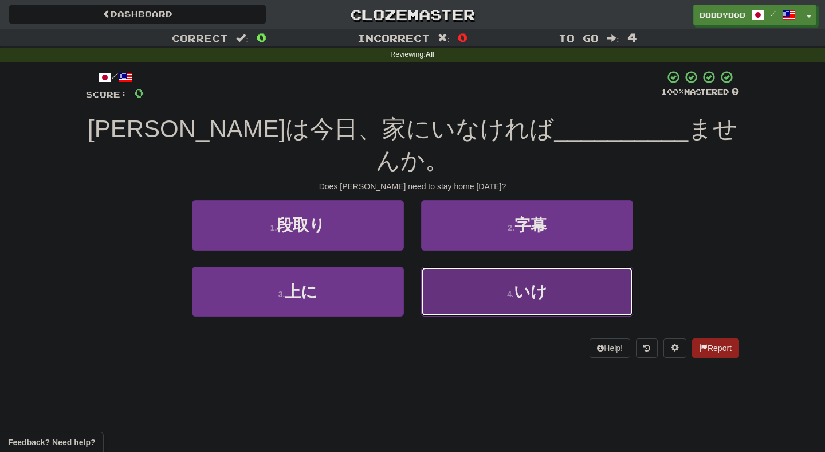
click at [431, 267] on button "4 . いけ" at bounding box center [527, 292] width 212 height 50
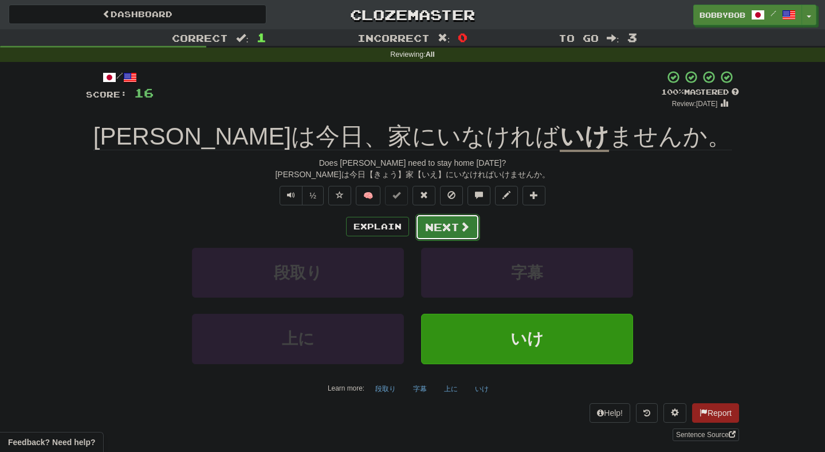
click at [440, 225] on button "Next" at bounding box center [448, 227] width 64 height 26
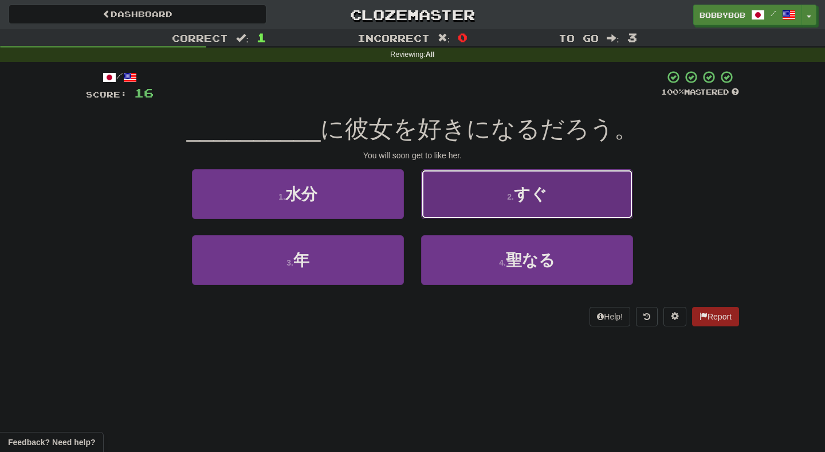
click at [469, 186] on button "2 . すぐ" at bounding box center [527, 194] width 212 height 50
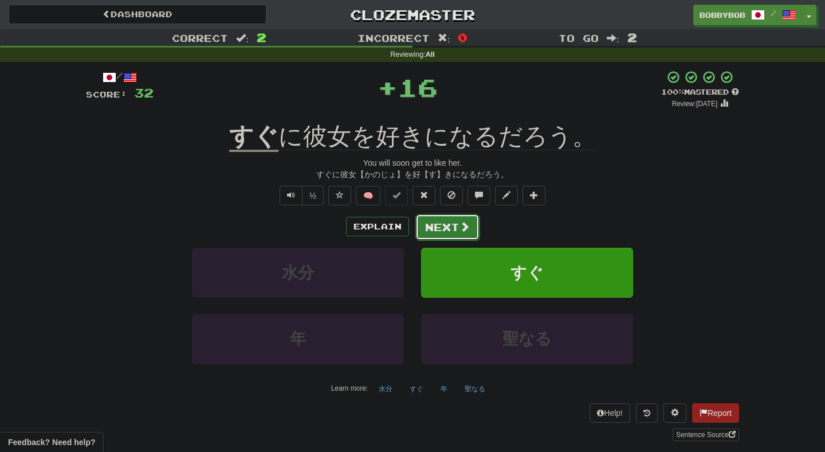
click at [452, 225] on button "Next" at bounding box center [448, 227] width 64 height 26
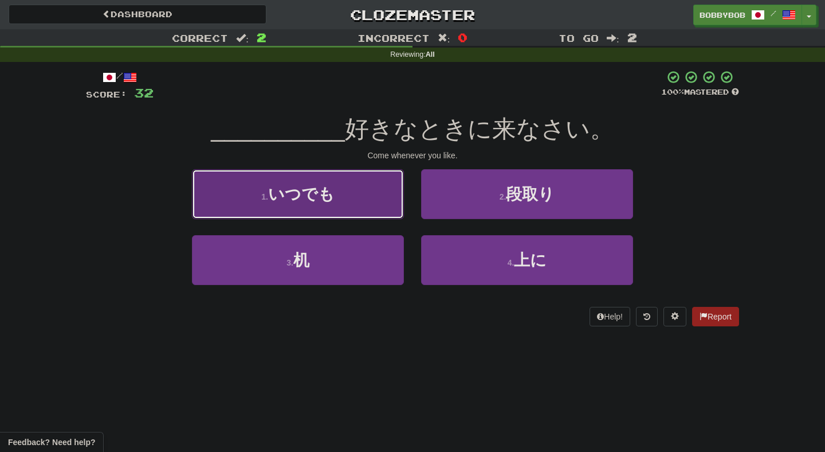
click at [403, 215] on button "1 . いつでも" at bounding box center [298, 194] width 212 height 50
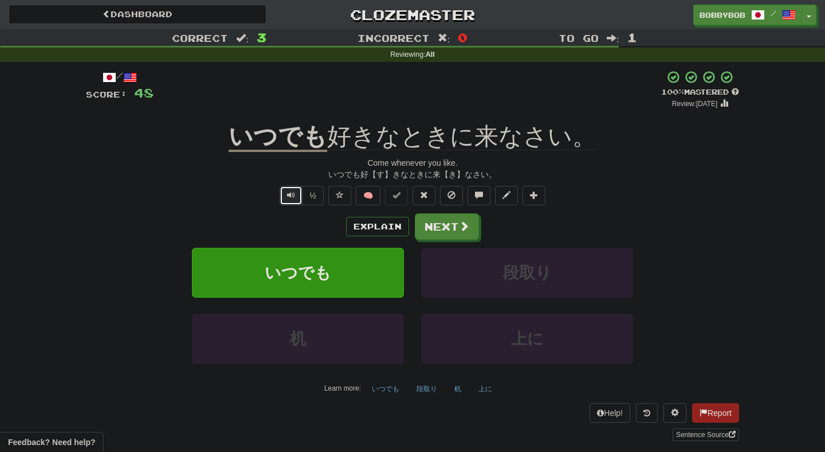
click at [285, 203] on button "Text-to-speech controls" at bounding box center [291, 195] width 23 height 19
click at [429, 229] on button "Next" at bounding box center [448, 227] width 64 height 26
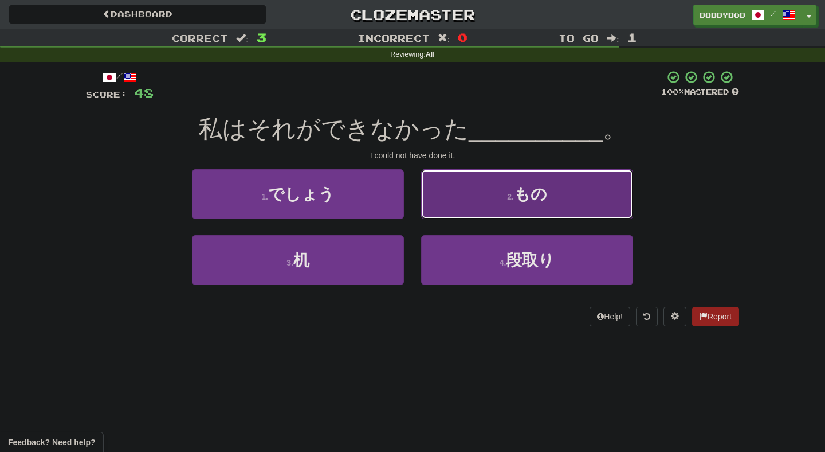
click at [437, 216] on button "2 . もの" at bounding box center [527, 194] width 212 height 50
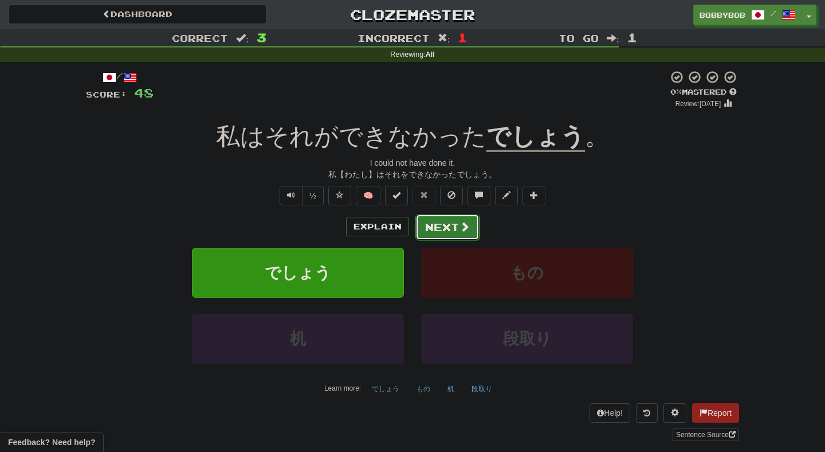
click at [434, 236] on button "Next" at bounding box center [448, 227] width 64 height 26
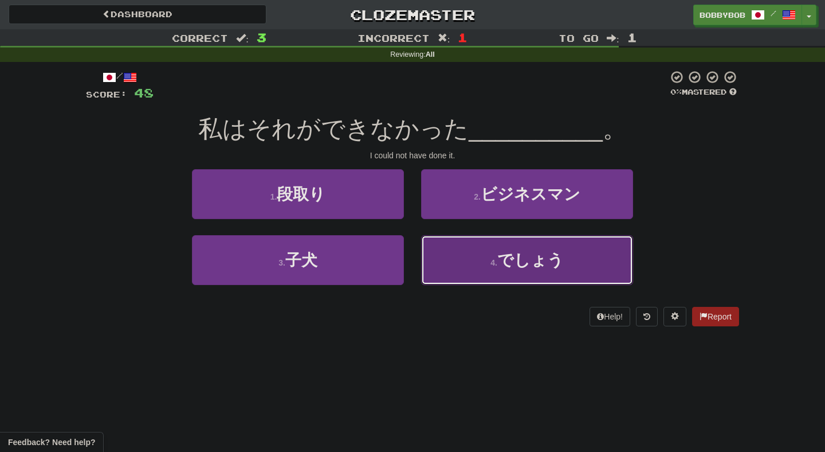
click at [442, 250] on button "4 . でしょう" at bounding box center [527, 260] width 212 height 50
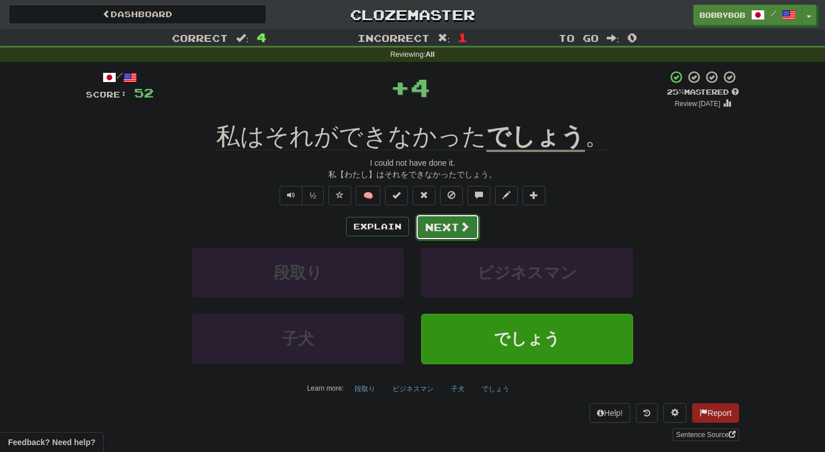
click at [441, 219] on button "Next" at bounding box center [448, 227] width 64 height 26
